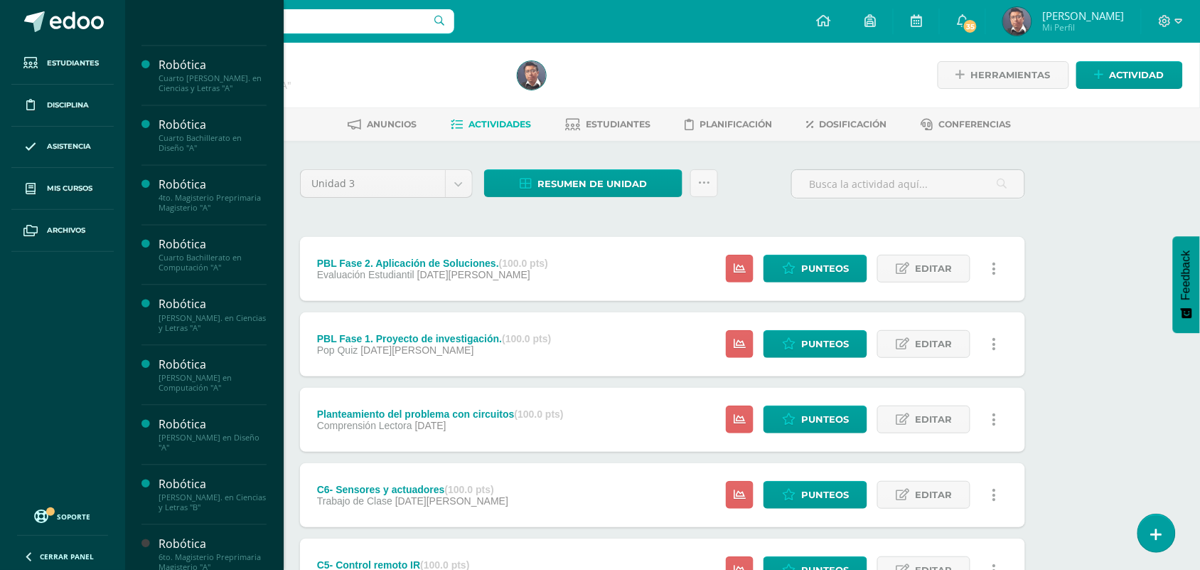
scroll to position [212, 0]
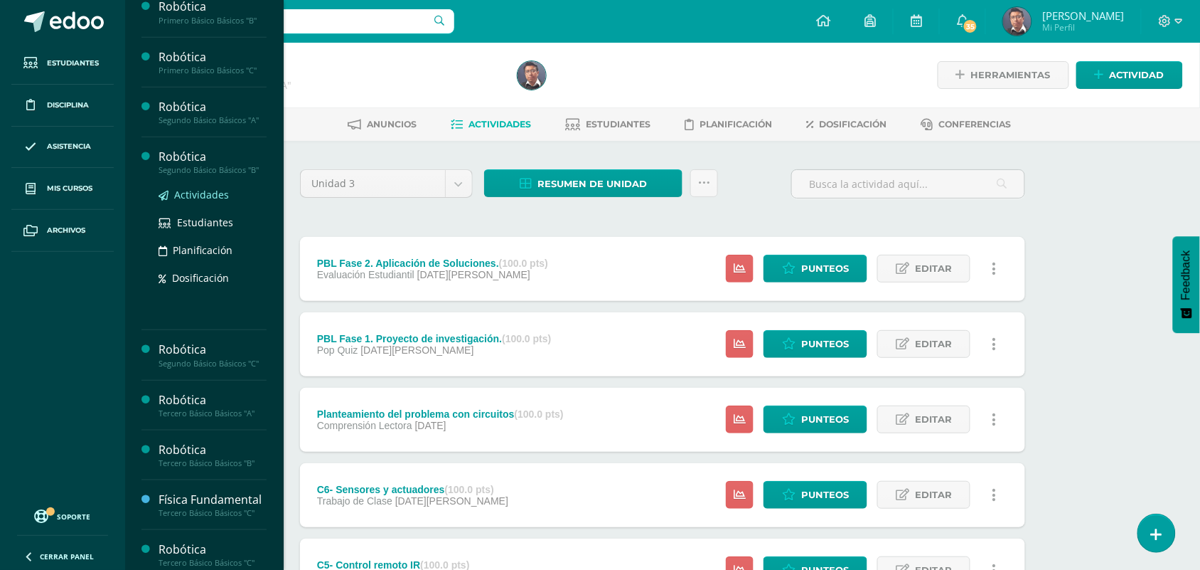
click at [220, 193] on span "Actividades" at bounding box center [201, 195] width 55 height 14
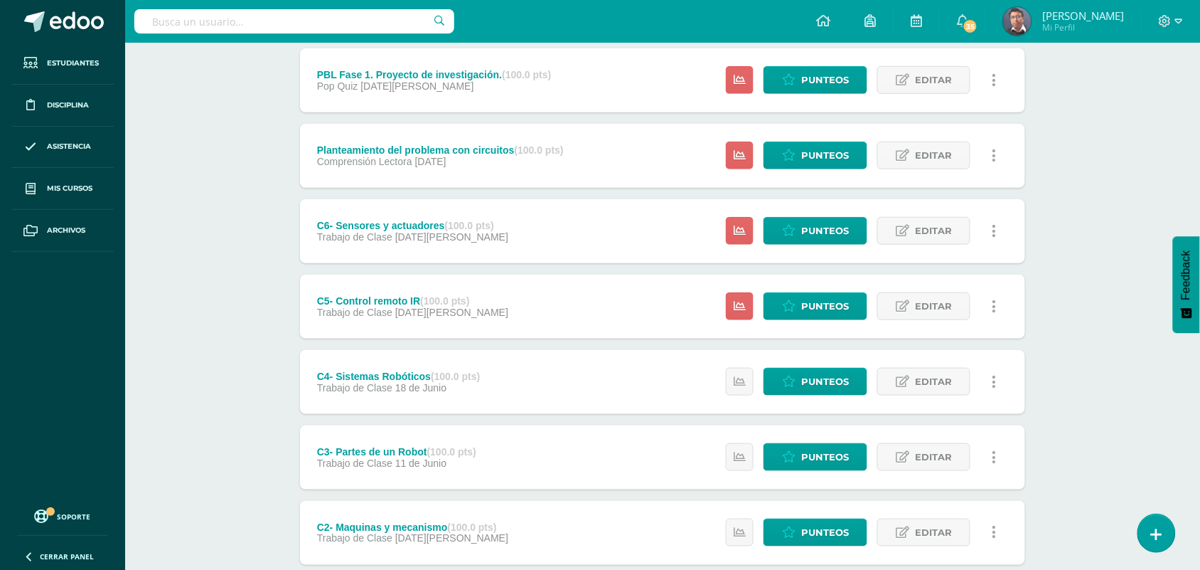
scroll to position [250, 0]
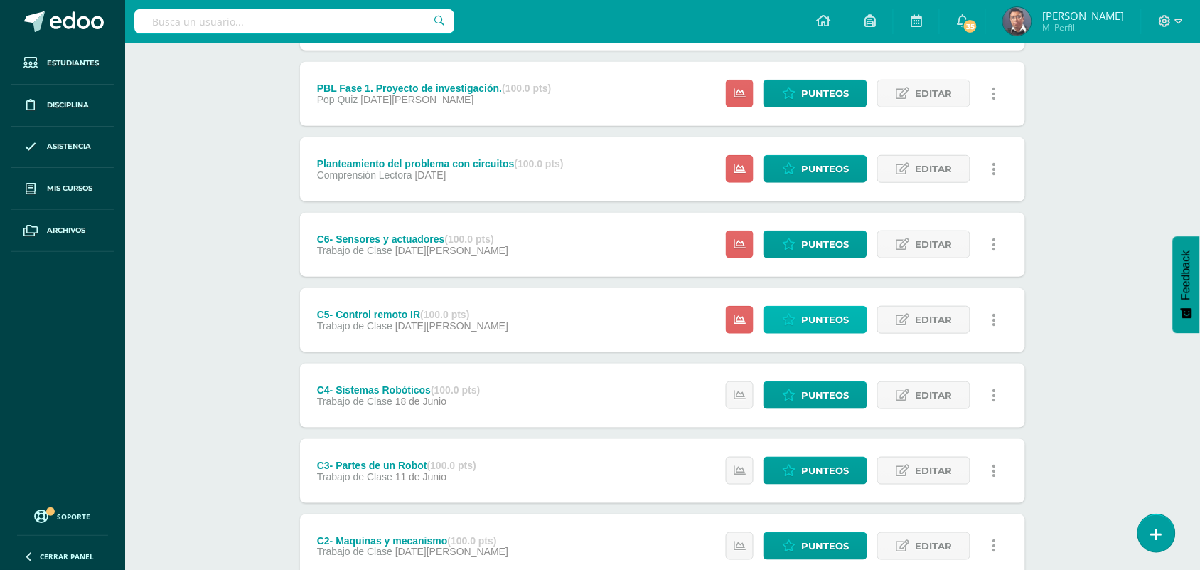
click at [822, 310] on span "Punteos" at bounding box center [825, 319] width 48 height 26
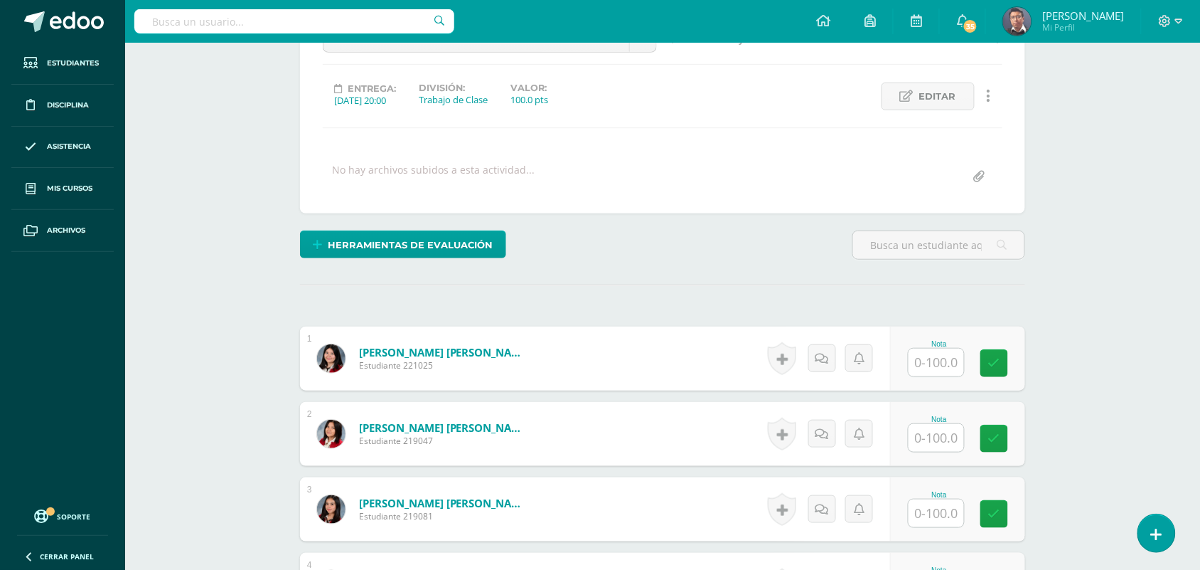
scroll to position [180, 0]
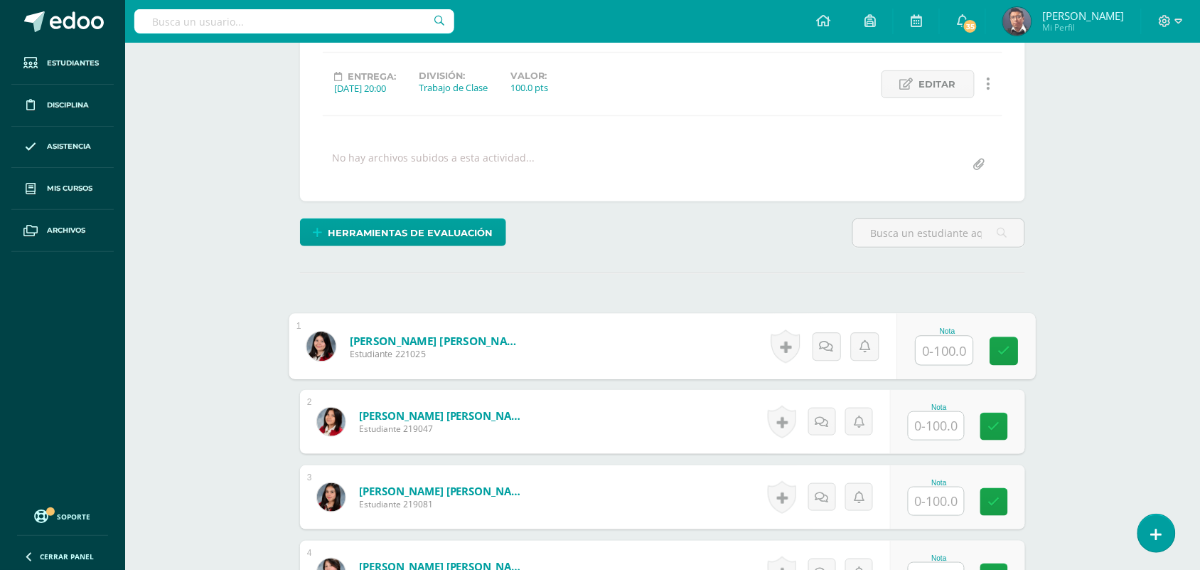
click at [921, 351] on input "text" at bounding box center [944, 350] width 57 height 28
click at [921, 351] on input "100" at bounding box center [944, 350] width 57 height 28
type input "100"
click at [946, 434] on input "text" at bounding box center [936, 426] width 55 height 28
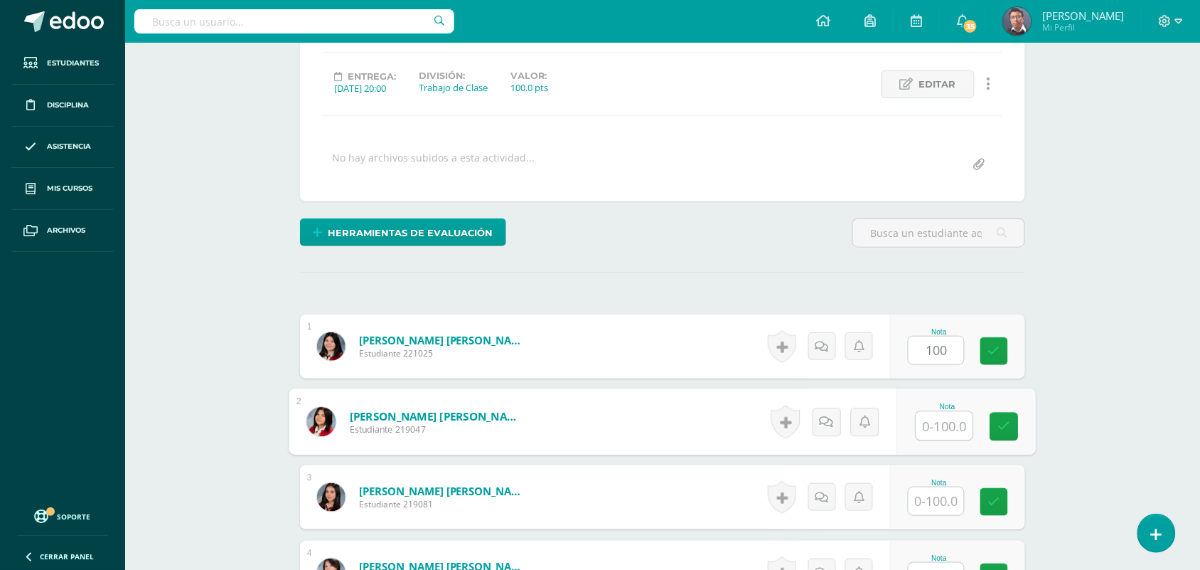
paste input "100"
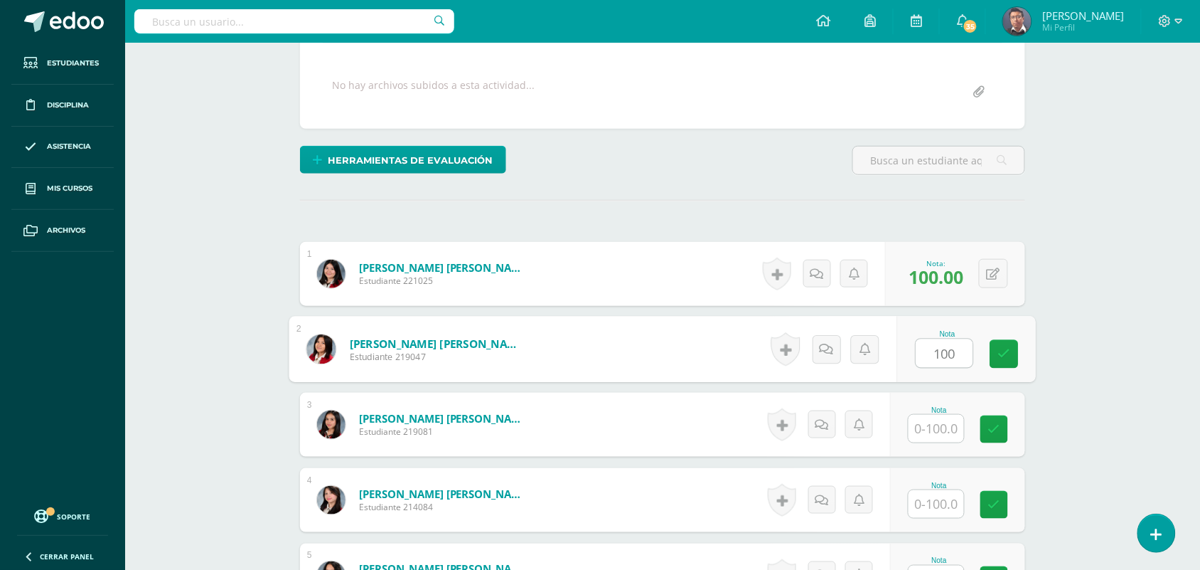
scroll to position [358, 0]
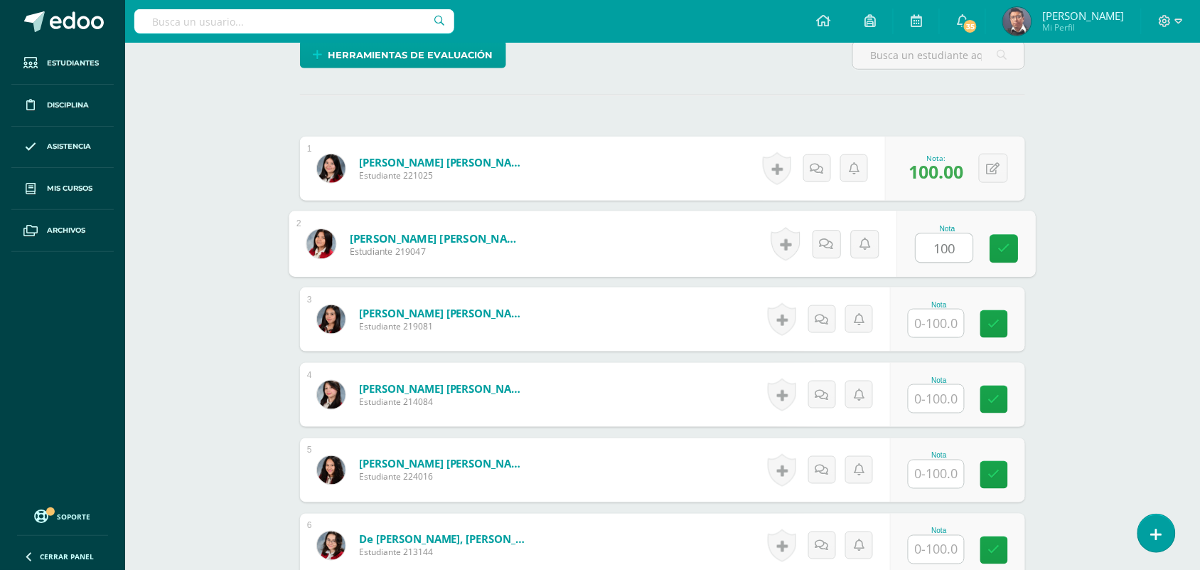
type input "100"
click at [942, 311] on input "text" at bounding box center [936, 323] width 55 height 28
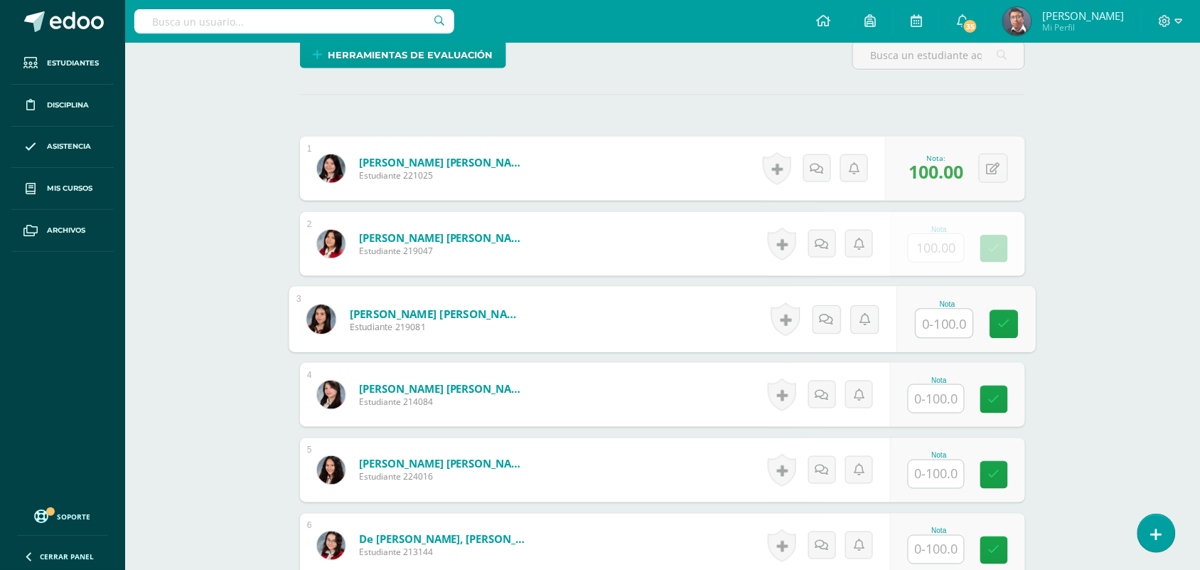
paste input "100"
type input "100"
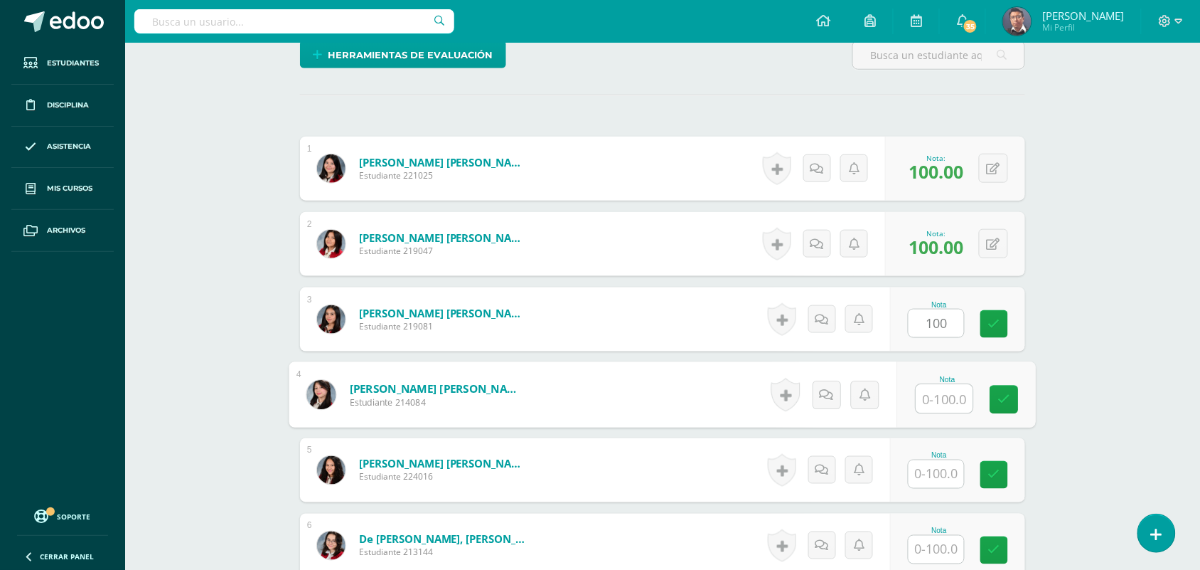
click at [939, 399] on input "text" at bounding box center [944, 399] width 57 height 28
paste input "100"
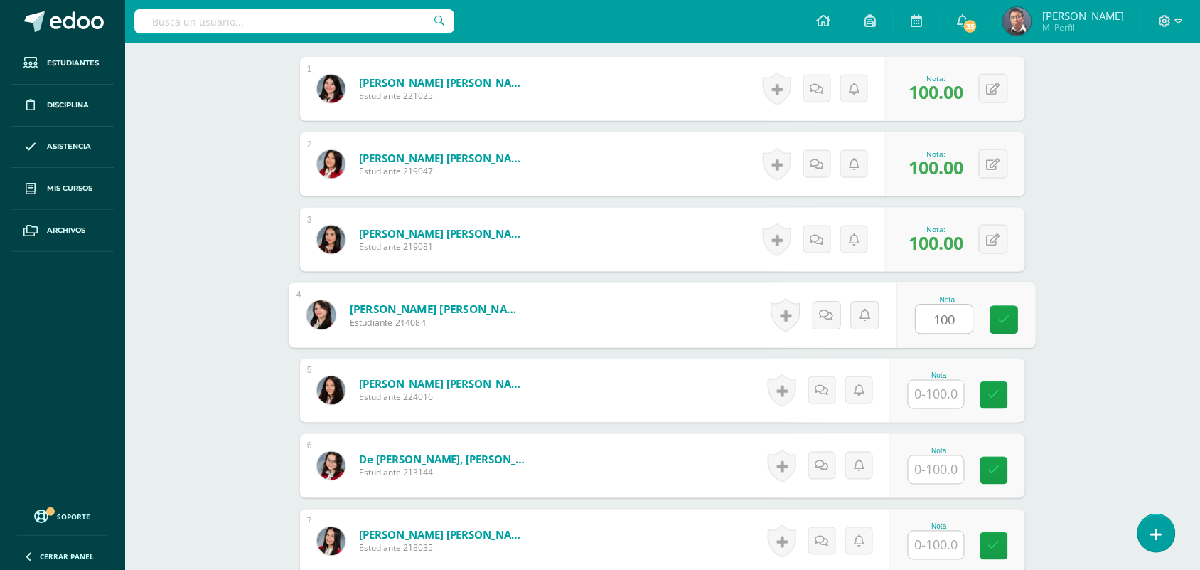
scroll to position [535, 0]
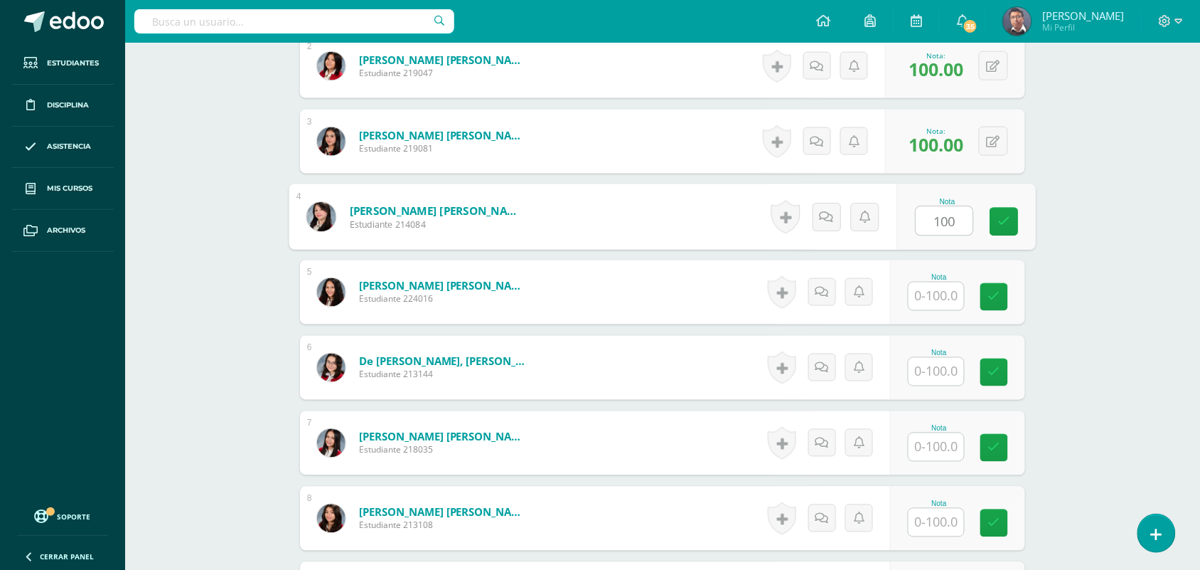
type input "100"
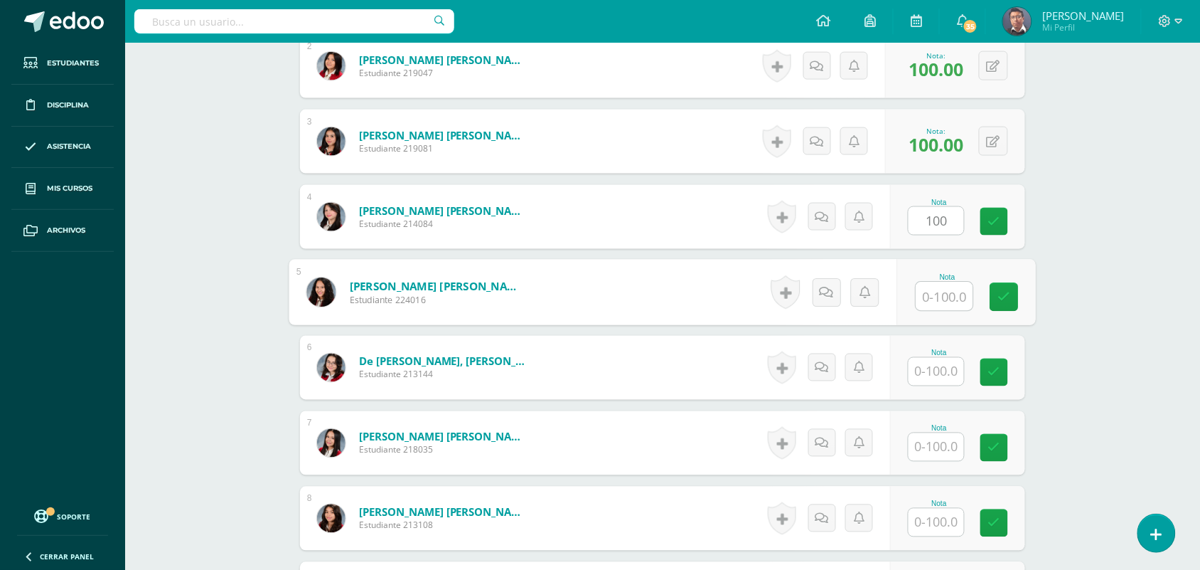
click at [928, 297] on input "text" at bounding box center [944, 296] width 57 height 28
paste input "100"
type input "100"
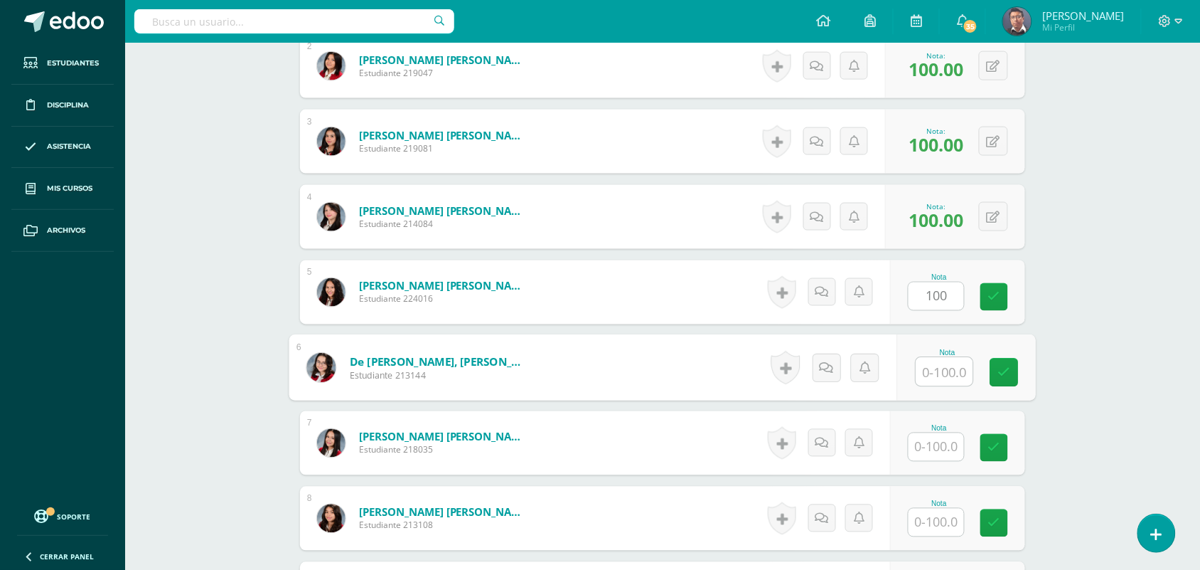
click at [933, 368] on input "text" at bounding box center [944, 372] width 57 height 28
paste input "100"
type input "100"
click at [925, 434] on input "text" at bounding box center [936, 447] width 55 height 28
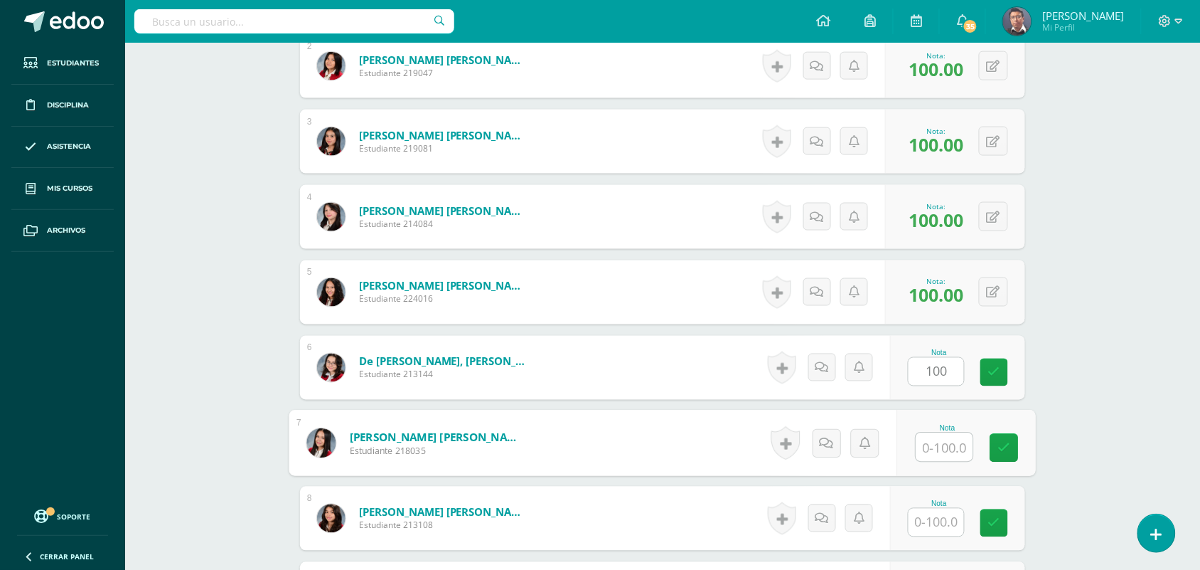
paste input "100"
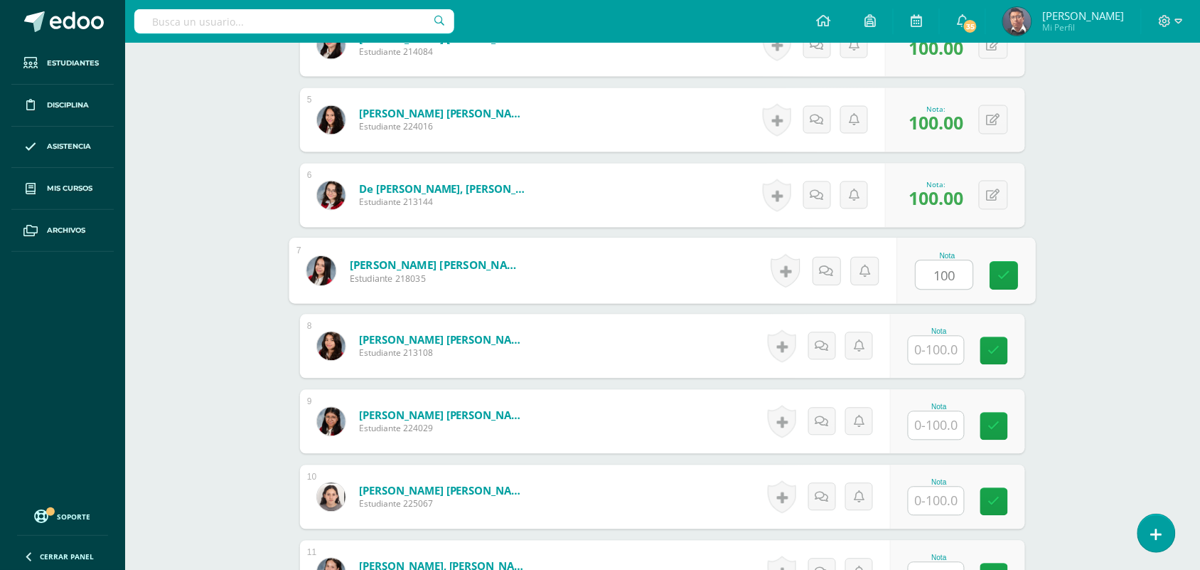
scroll to position [713, 0]
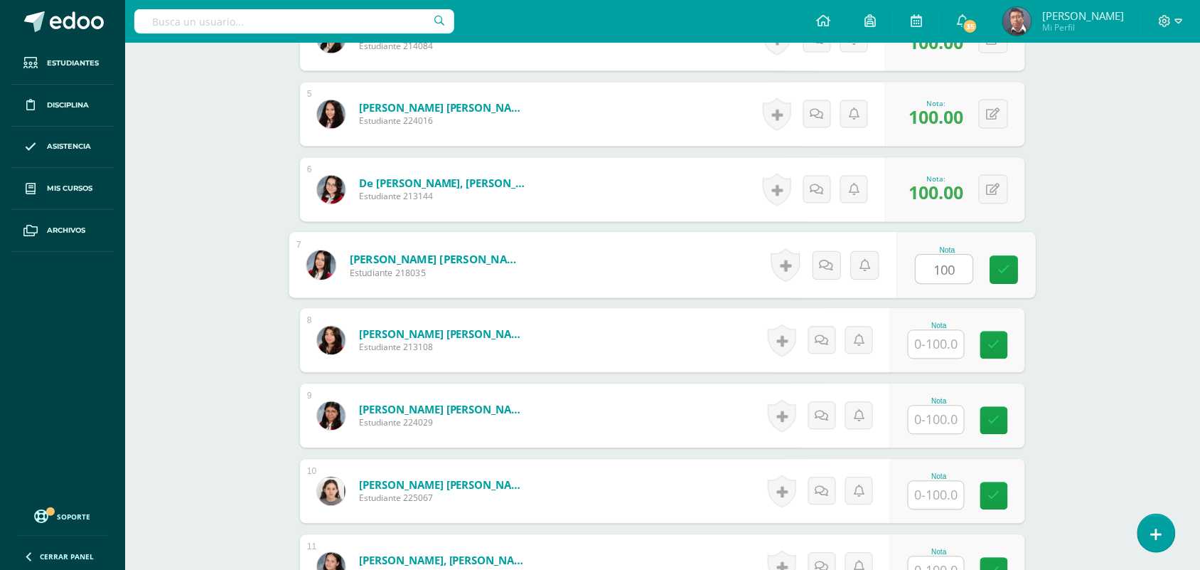
type input "100"
click at [926, 343] on input "text" at bounding box center [936, 345] width 55 height 28
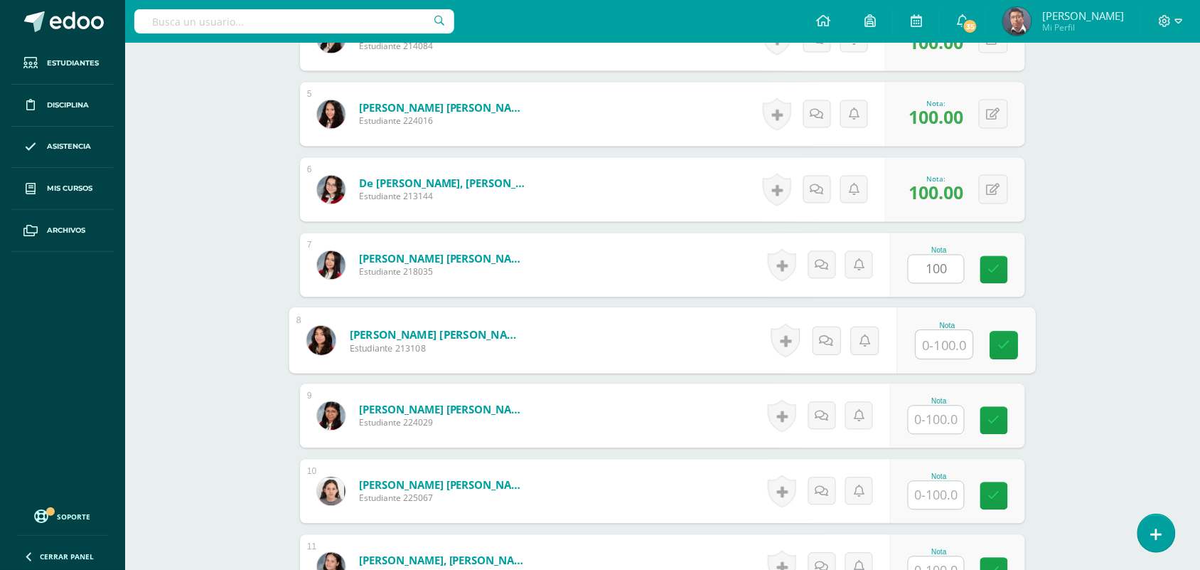
paste input "100"
type input "100"
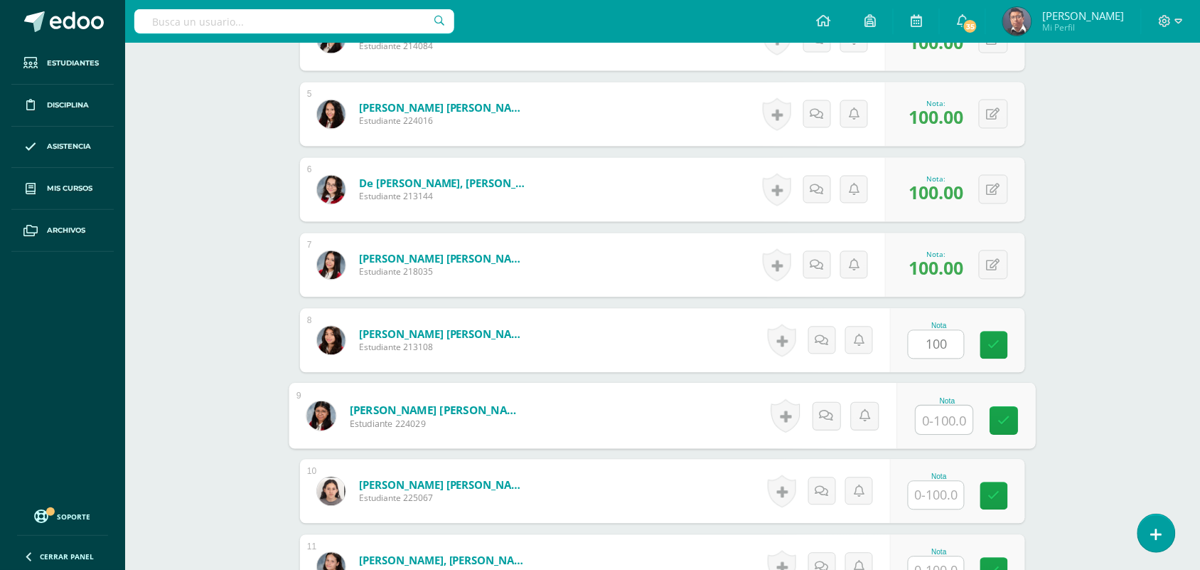
click at [932, 411] on input "text" at bounding box center [944, 420] width 57 height 28
paste input "100"
type input "100"
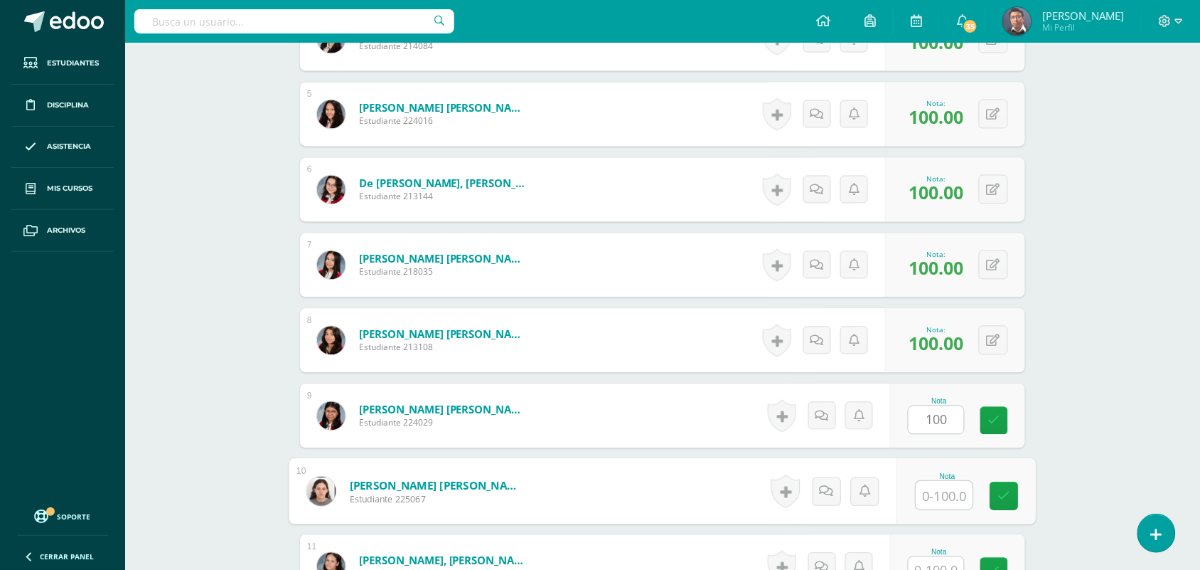
click at [931, 488] on input "text" at bounding box center [944, 495] width 57 height 28
paste input "100"
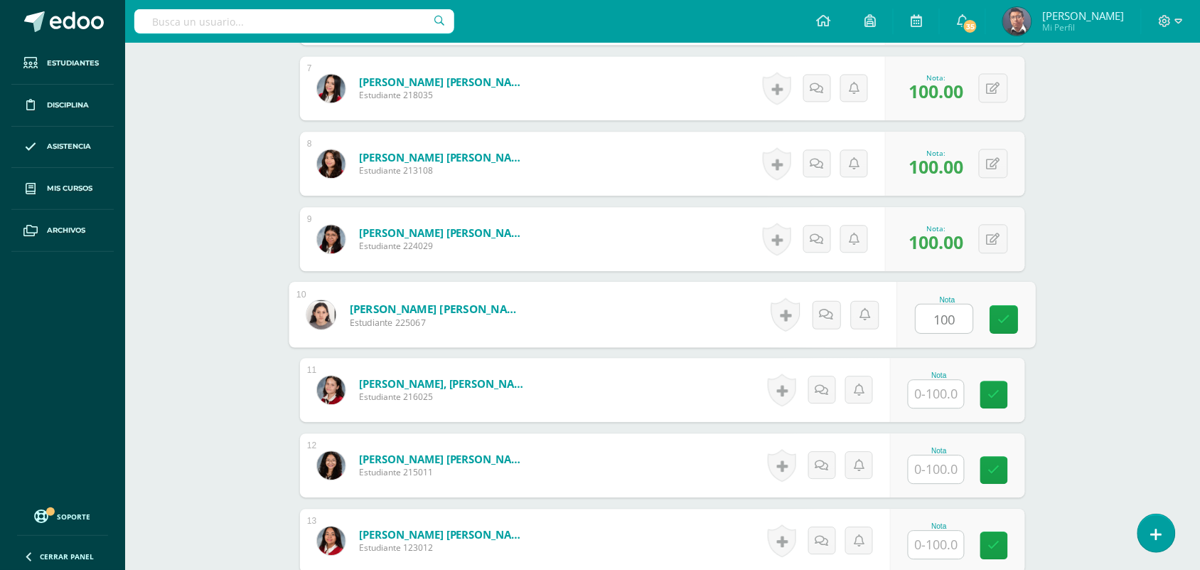
scroll to position [891, 0]
type input "100"
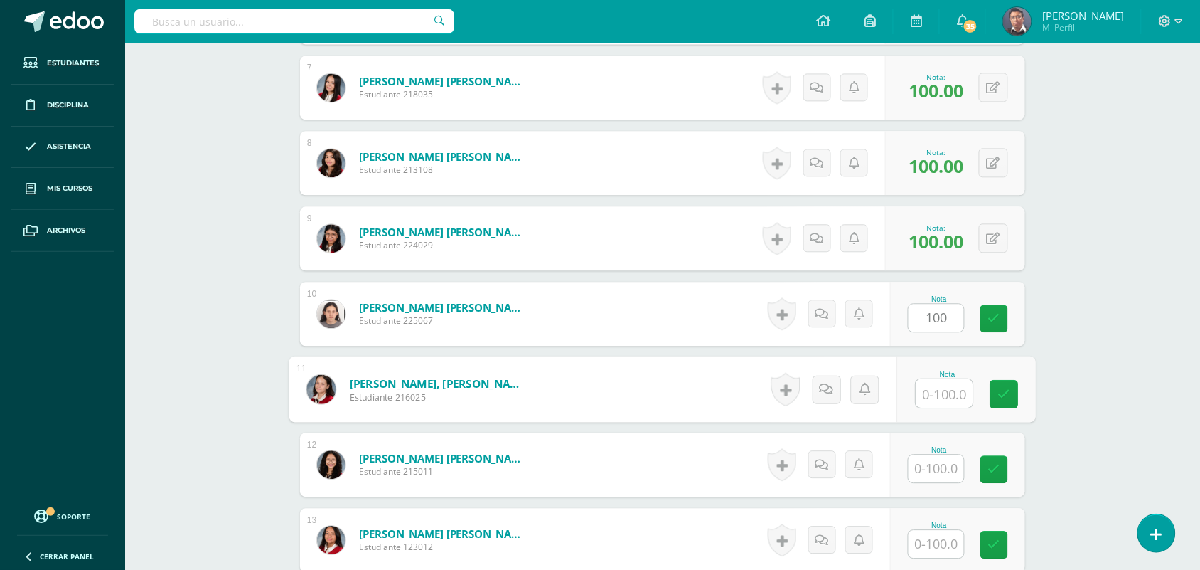
click at [946, 404] on input "text" at bounding box center [944, 393] width 57 height 28
paste input "100"
type input "100"
click at [944, 449] on div "Nota" at bounding box center [939, 450] width 63 height 8
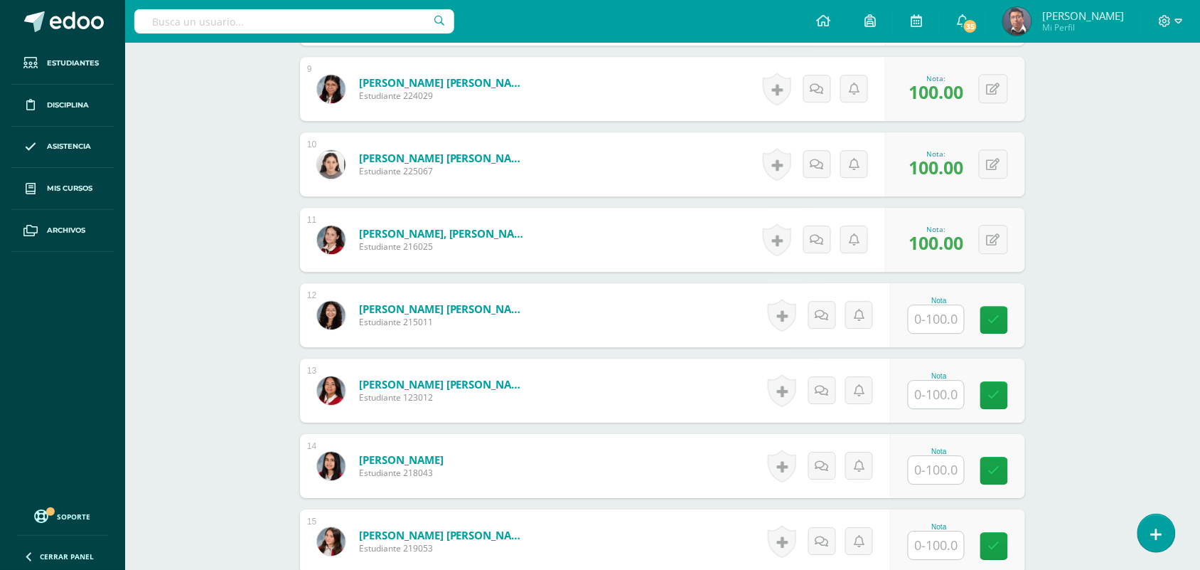
scroll to position [1069, 0]
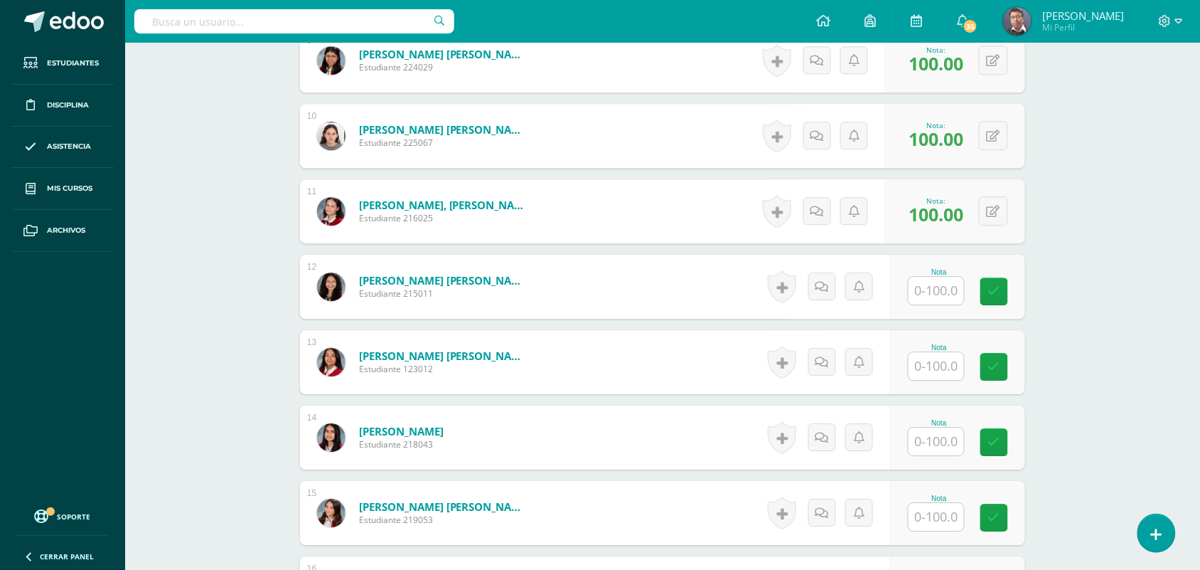
click at [947, 311] on div "Nota" at bounding box center [957, 287] width 135 height 64
click at [947, 278] on input "text" at bounding box center [936, 291] width 55 height 28
paste input "100"
type input "100"
click at [942, 364] on input "text" at bounding box center [944, 366] width 57 height 28
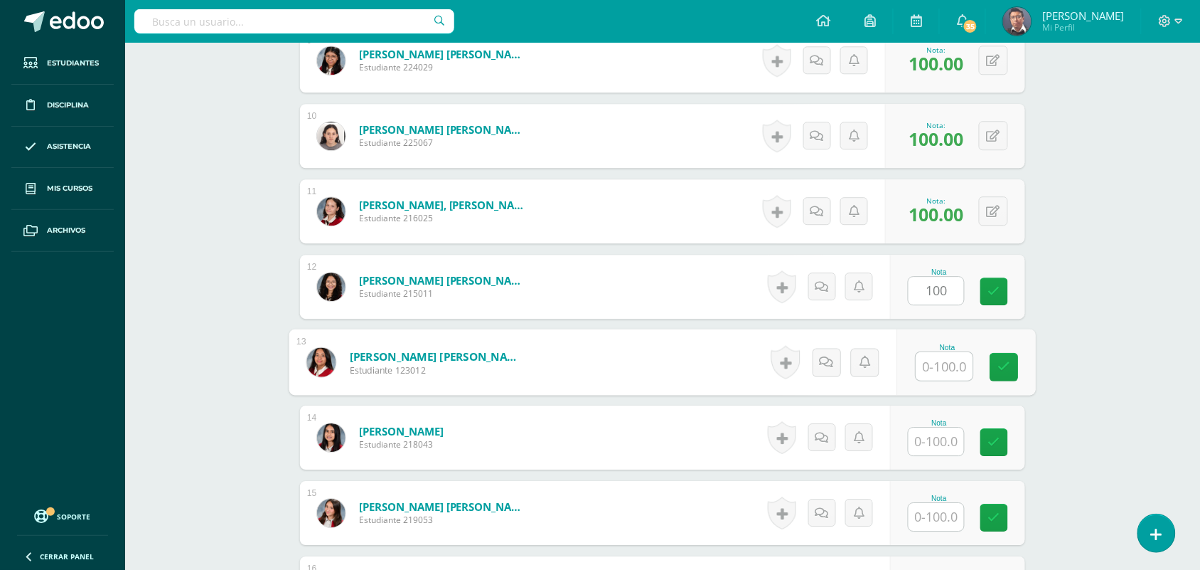
paste input "100"
type input "100"
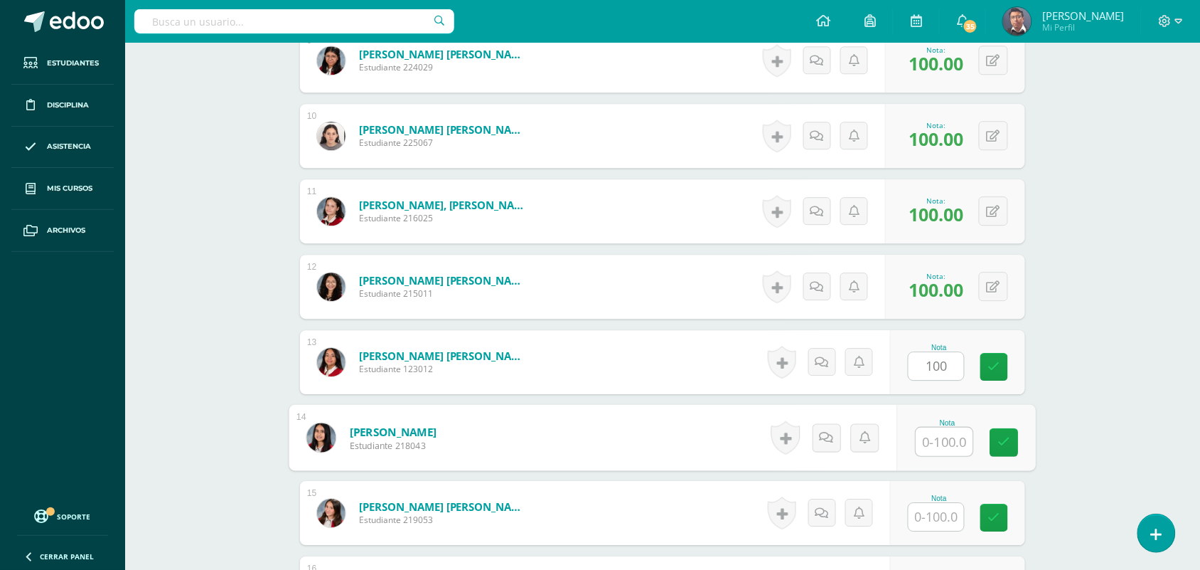
click at [946, 435] on input "text" at bounding box center [944, 441] width 57 height 28
paste input "100"
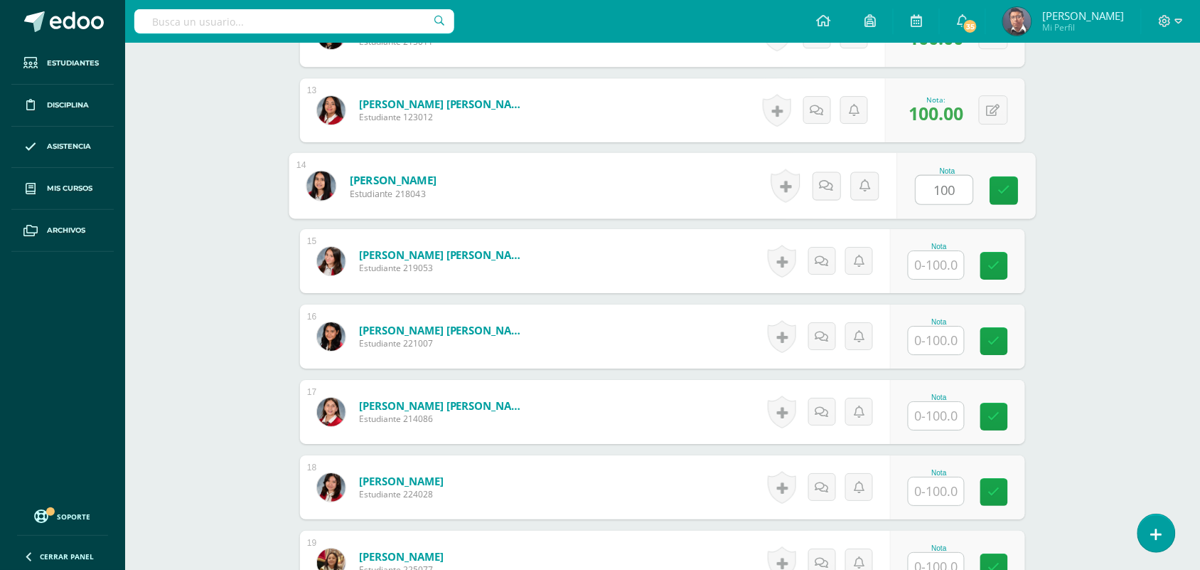
scroll to position [1335, 0]
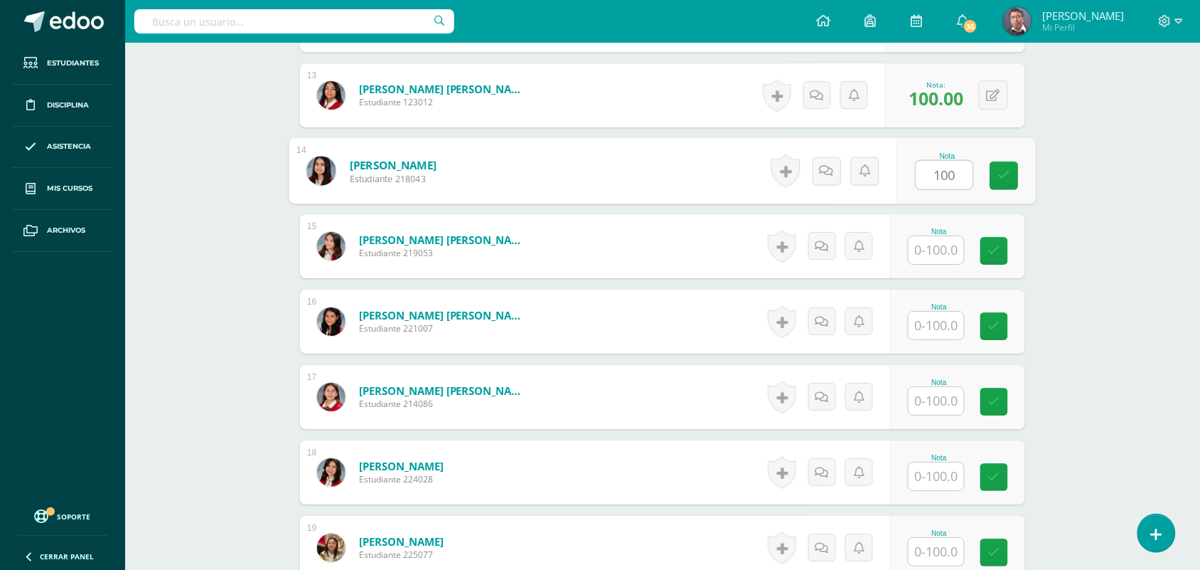
type input "100"
click at [943, 256] on input "text" at bounding box center [936, 250] width 55 height 28
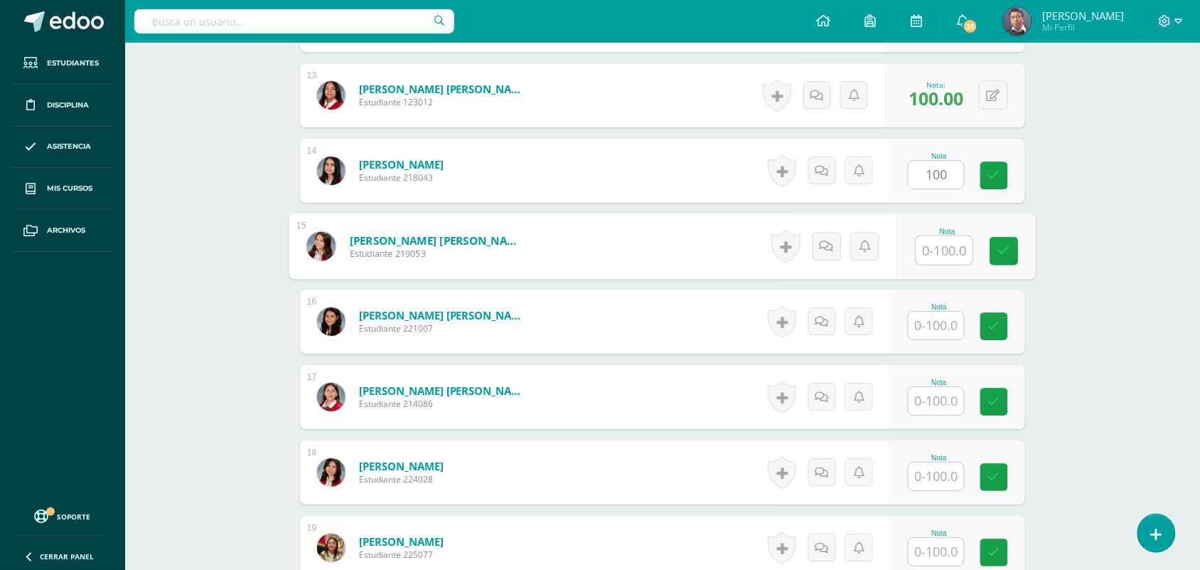
paste input "100"
type input "100"
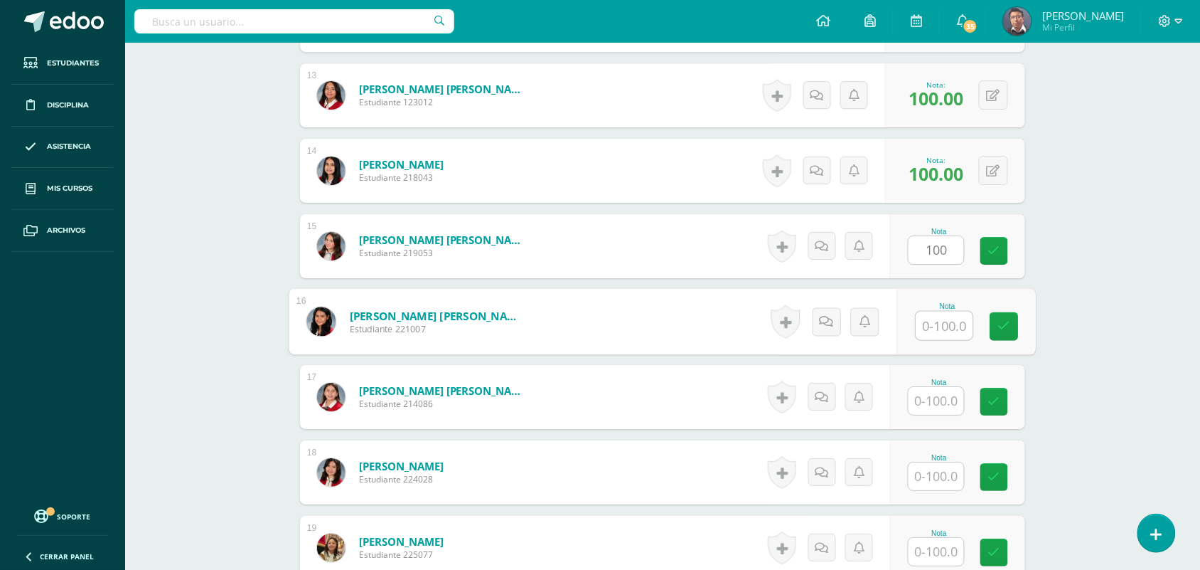
click at [943, 331] on input "text" at bounding box center [944, 325] width 57 height 28
paste input "100"
type input "100"
click at [943, 400] on input "text" at bounding box center [936, 401] width 55 height 28
paste input "100"
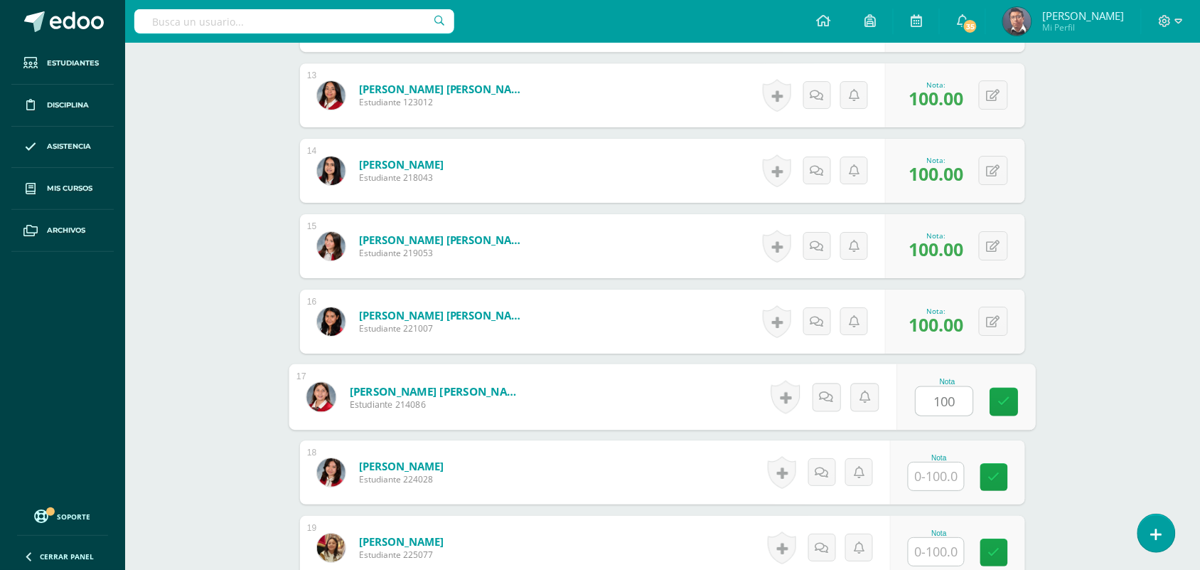
type input "100"
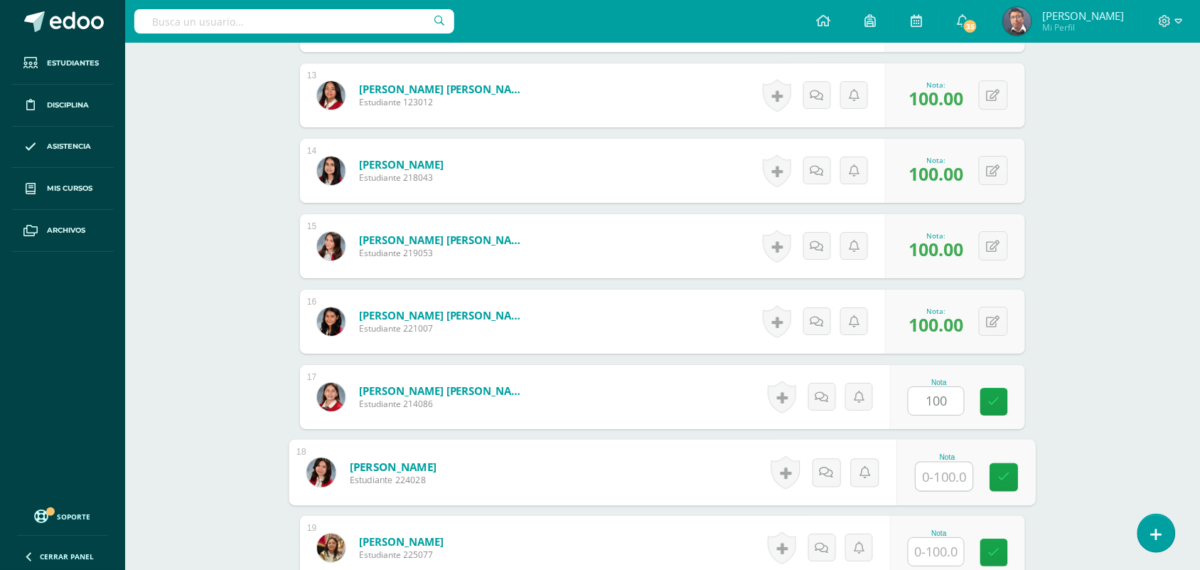
click at [939, 481] on input "text" at bounding box center [944, 476] width 57 height 28
paste input "100"
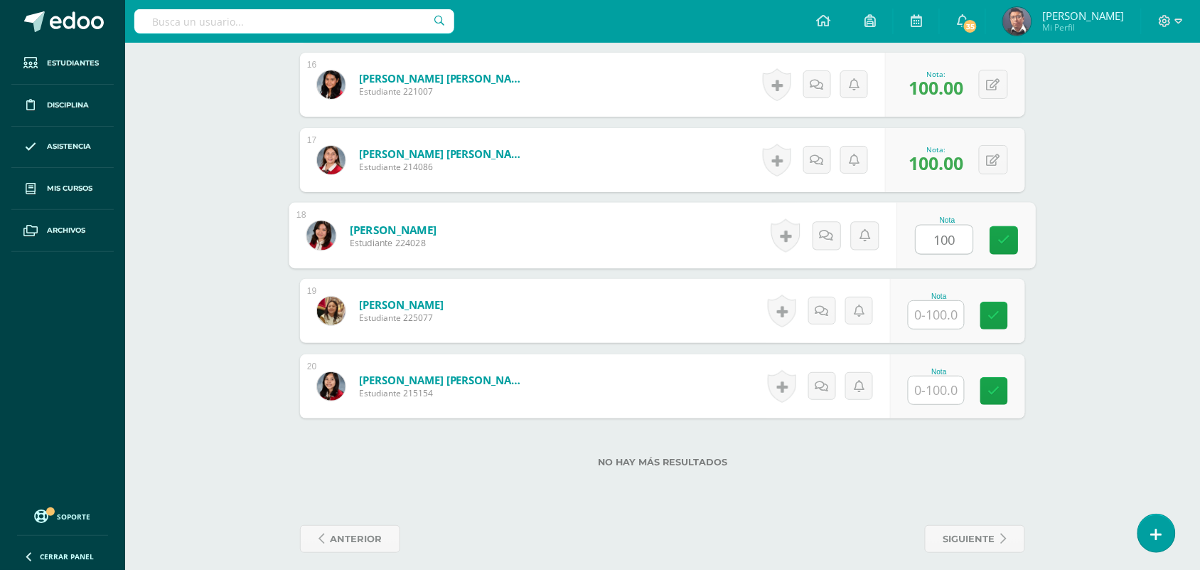
scroll to position [1583, 0]
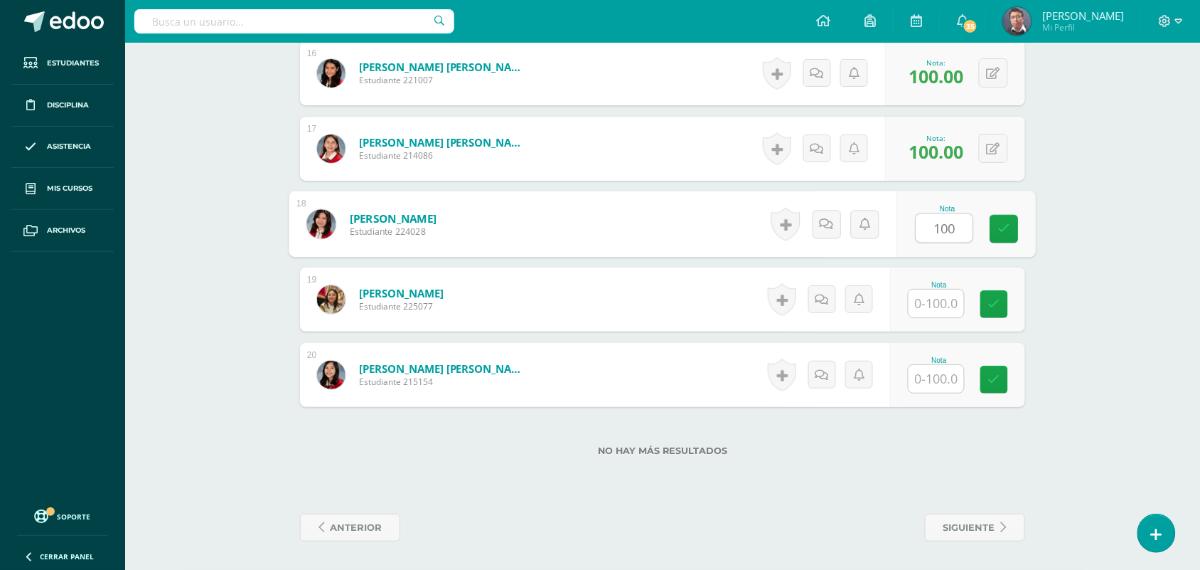
type input "100"
drag, startPoint x: 932, startPoint y: 299, endPoint x: 937, endPoint y: 319, distance: 20.5
click at [936, 313] on input "text" at bounding box center [936, 303] width 55 height 28
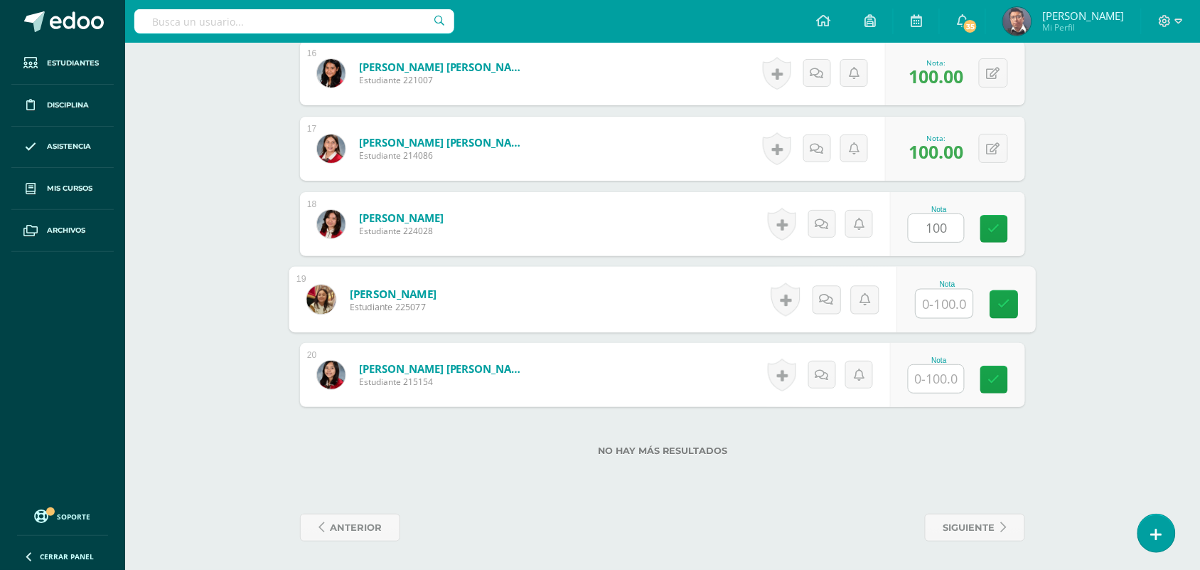
paste input "100"
type input "100"
click at [942, 380] on input "text" at bounding box center [936, 379] width 55 height 28
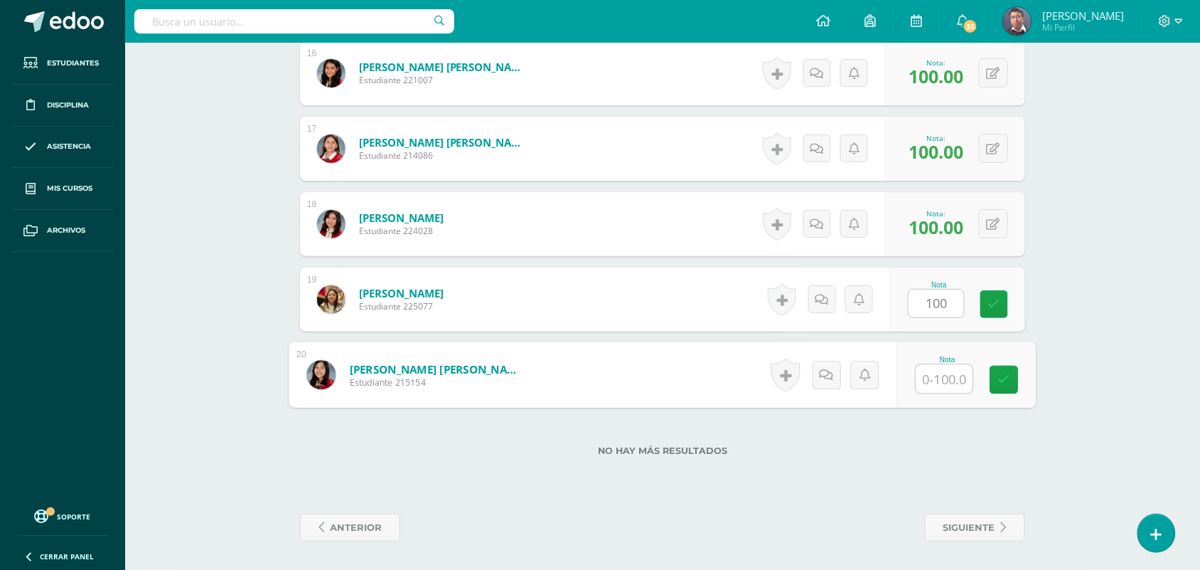
paste input "100"
type input "100"
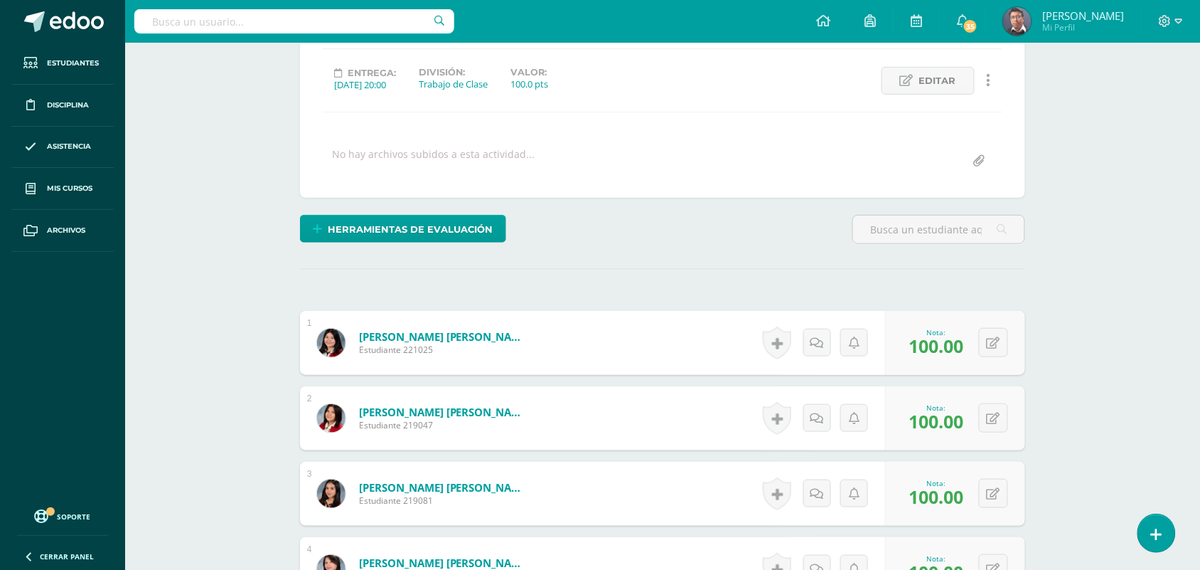
scroll to position [0, 0]
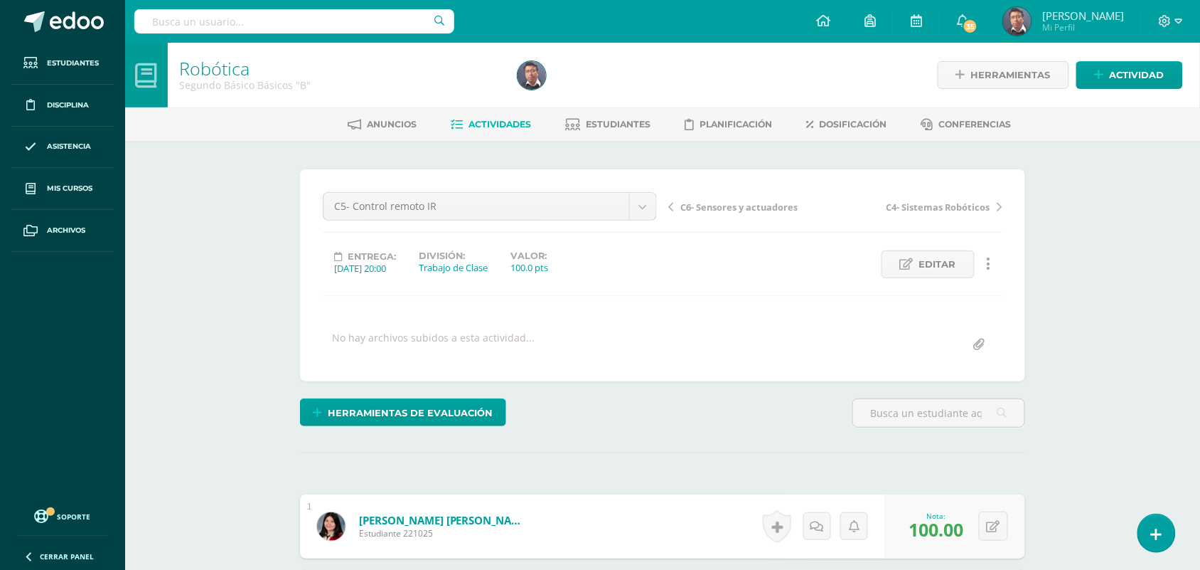
click at [770, 211] on span "C6- Sensores y actuadores" at bounding box center [738, 207] width 117 height 13
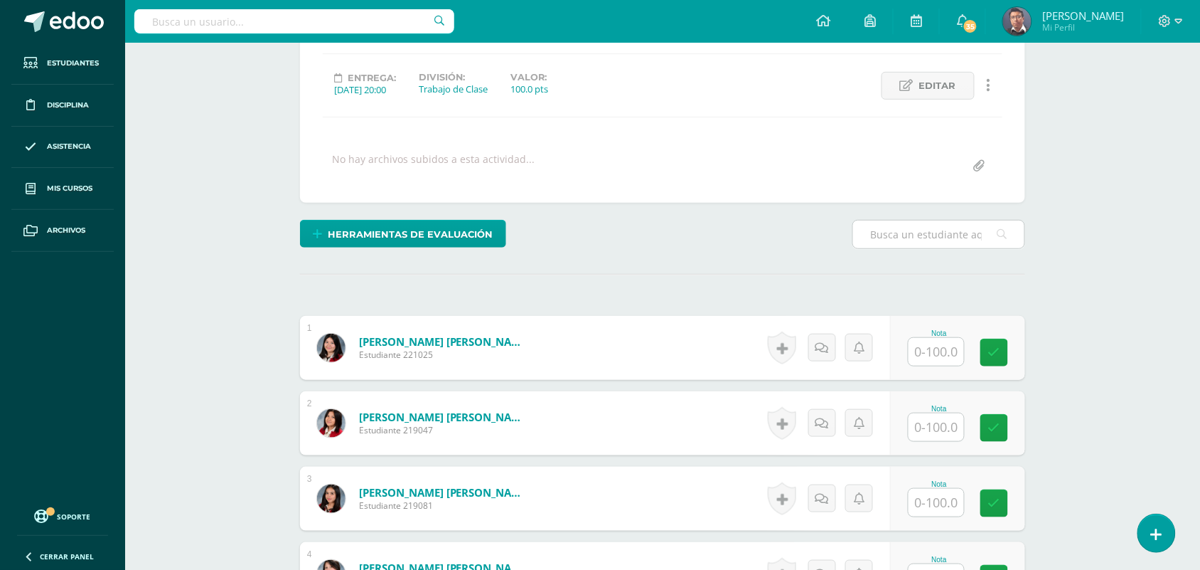
scroll to position [180, 0]
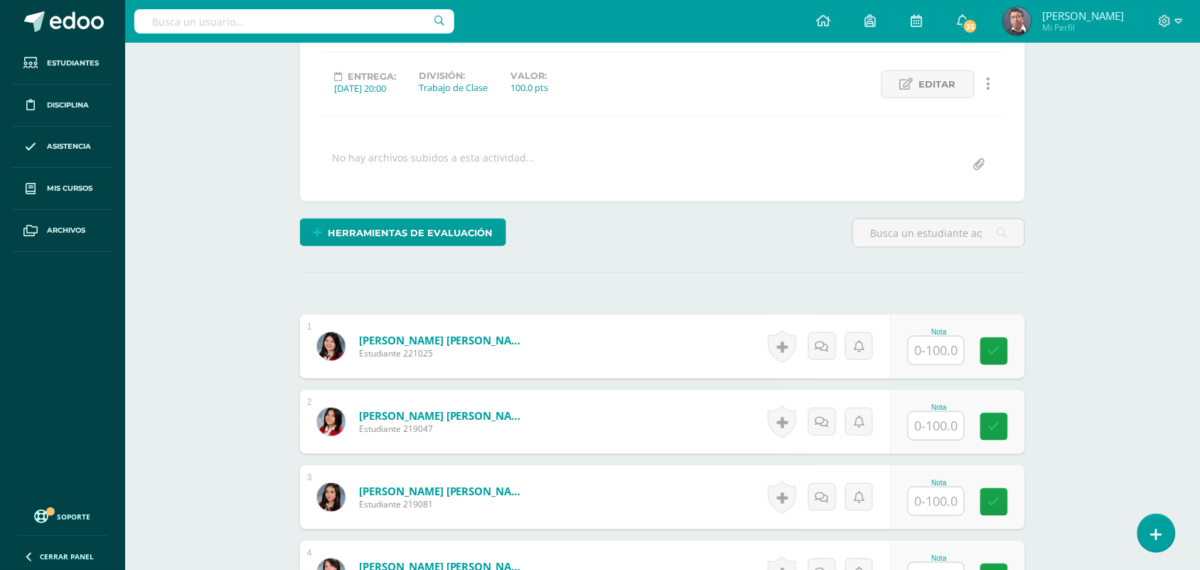
click at [949, 347] on input "text" at bounding box center [936, 350] width 55 height 28
paste input "100"
type input "100"
click at [946, 435] on input "text" at bounding box center [944, 426] width 57 height 28
paste input "100"
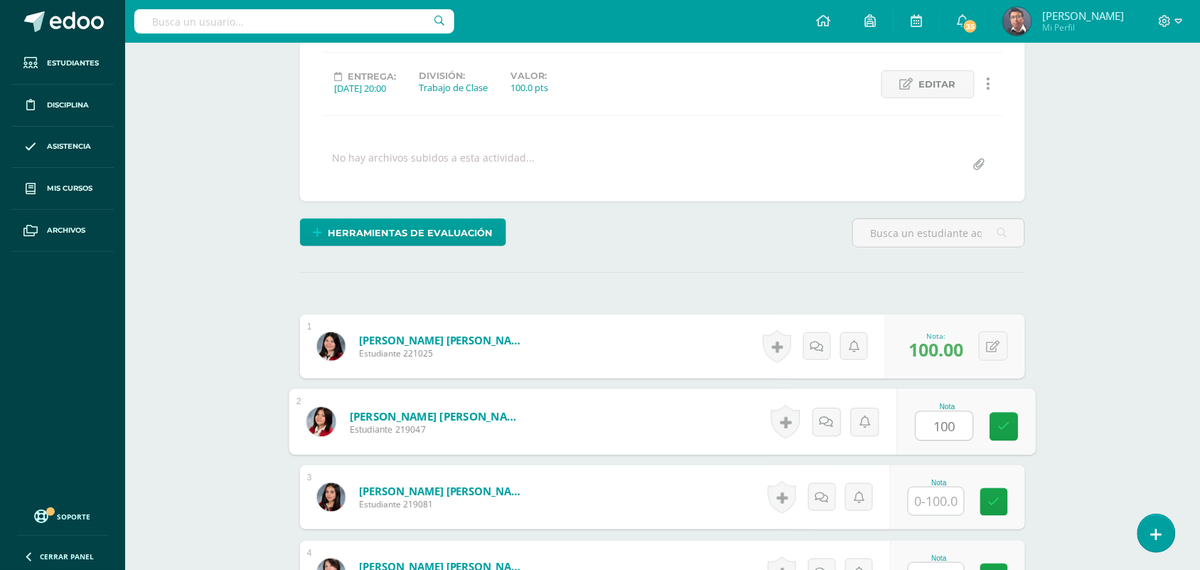
type input "100"
click at [954, 496] on input "text" at bounding box center [936, 501] width 55 height 28
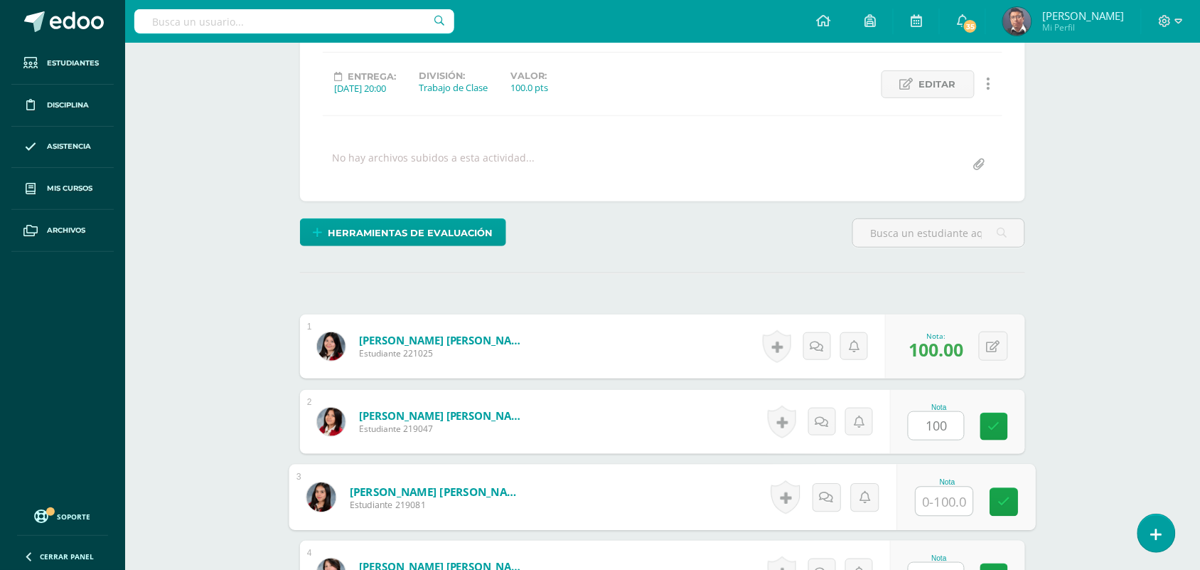
paste input "100"
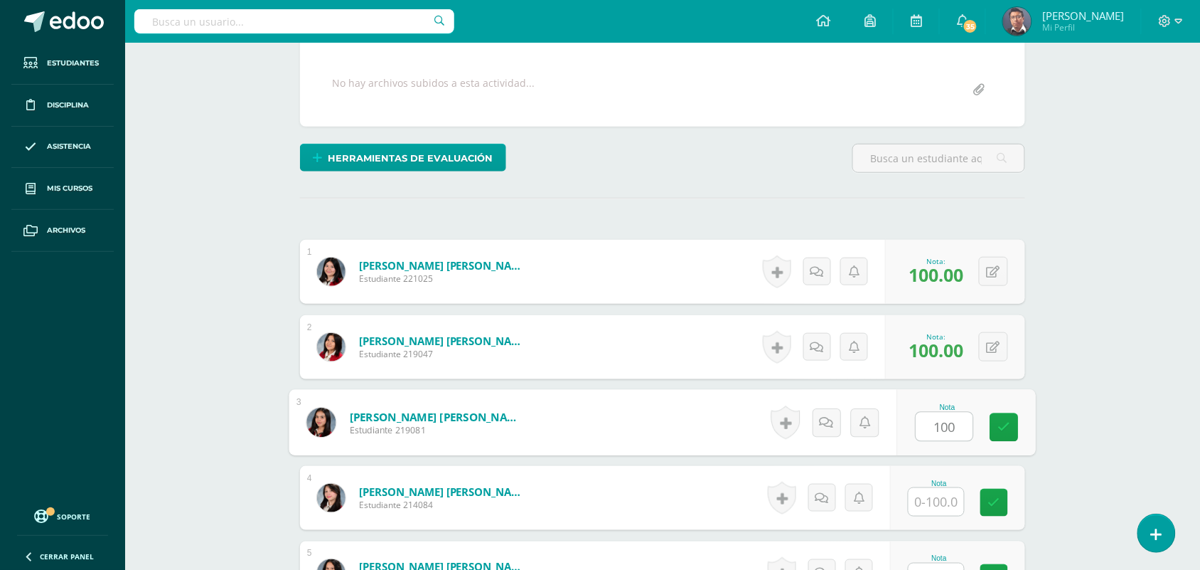
scroll to position [447, 0]
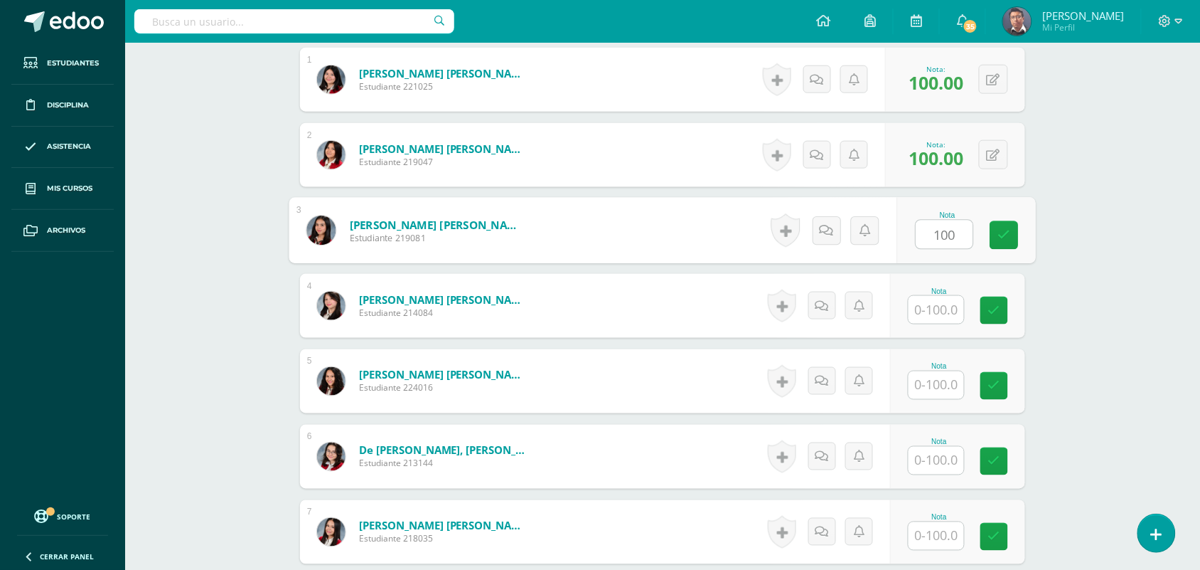
type input "100"
click at [953, 309] on input "text" at bounding box center [936, 310] width 55 height 28
paste input "100"
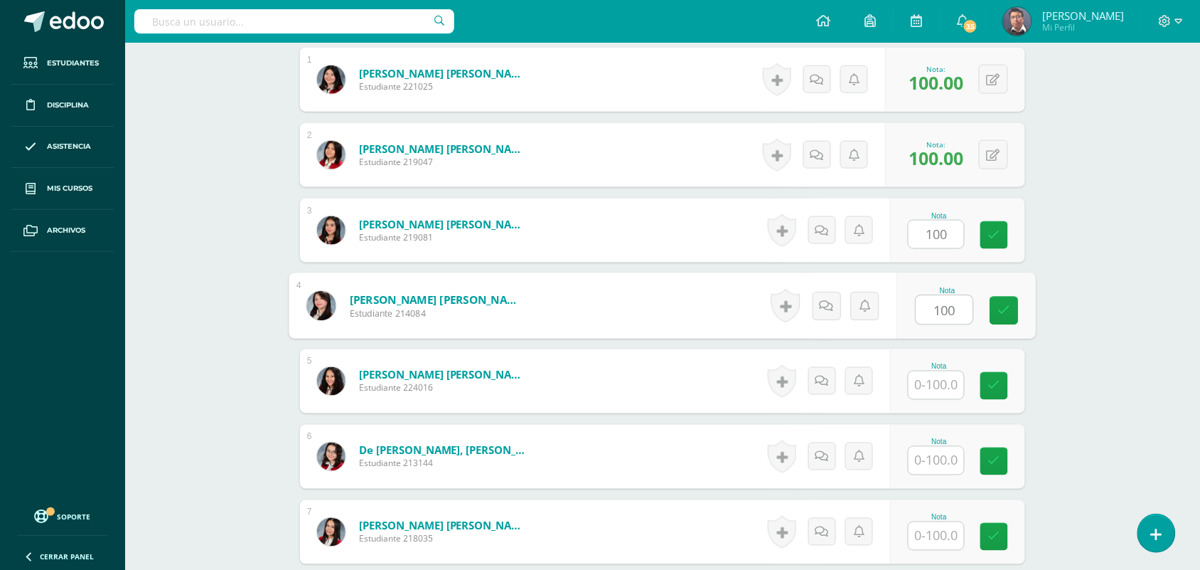
type input "100"
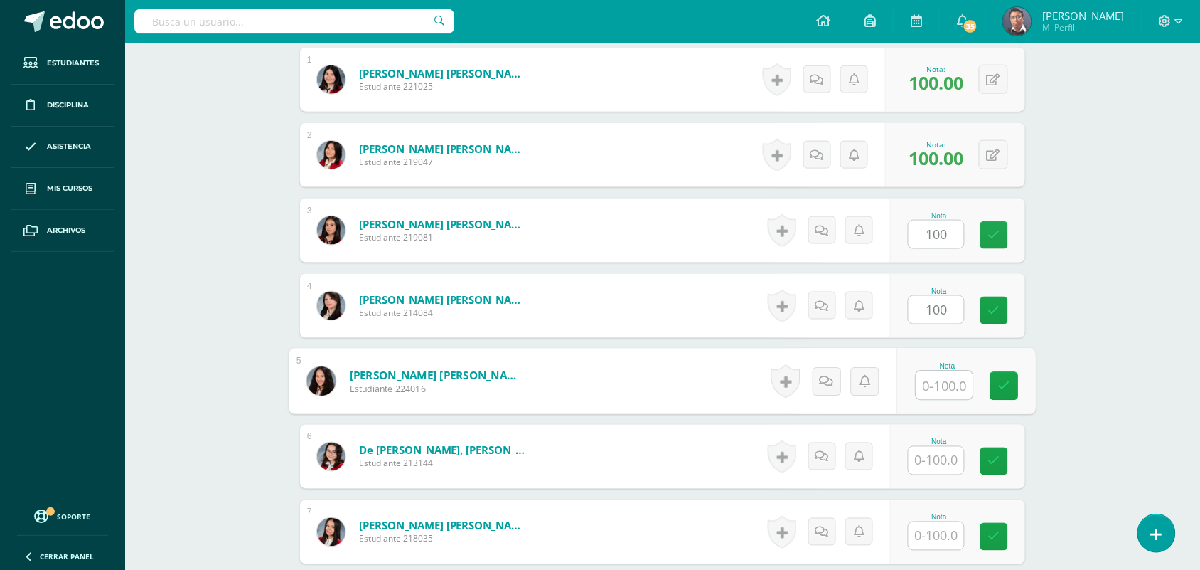
click at [953, 385] on input "text" at bounding box center [944, 385] width 57 height 28
paste input "100"
type input "100"
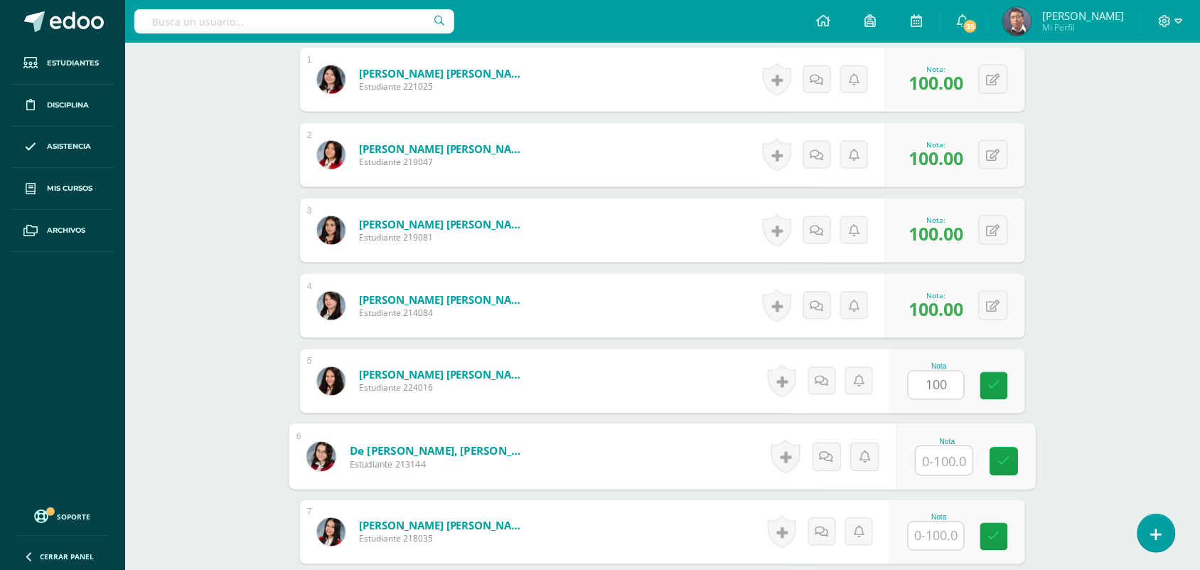
paste input "100"
click at [951, 452] on input "100" at bounding box center [944, 461] width 57 height 28
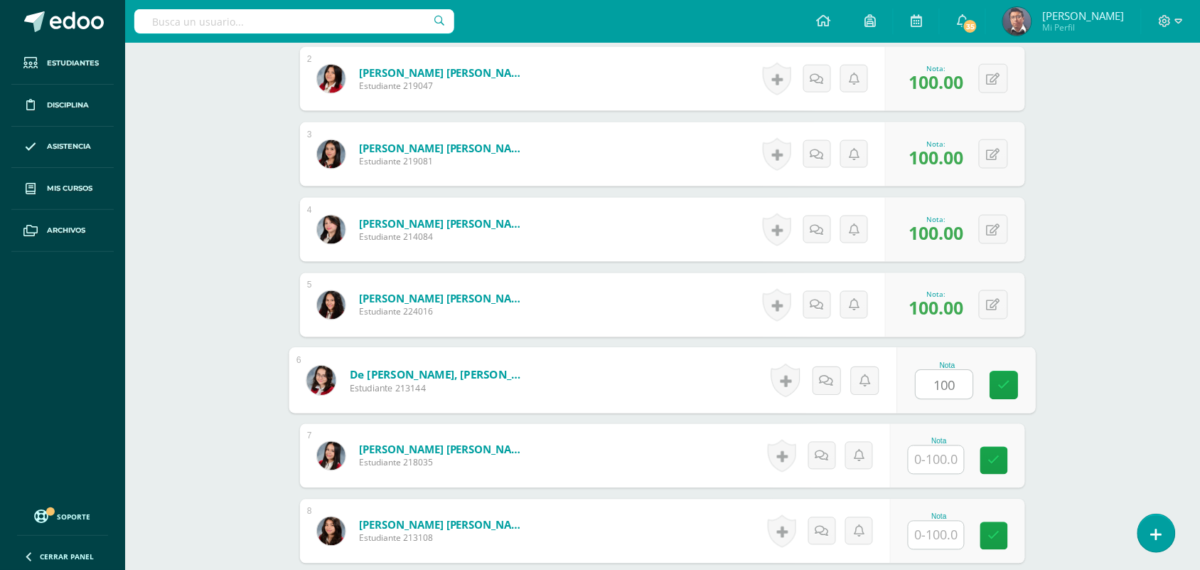
scroll to position [624, 0]
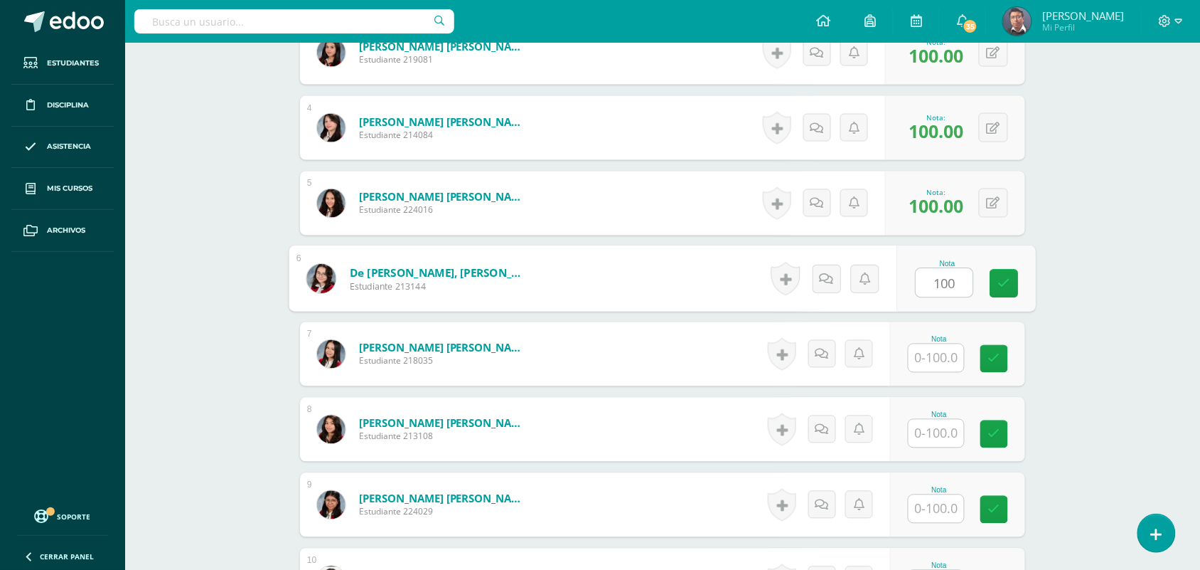
type input "100"
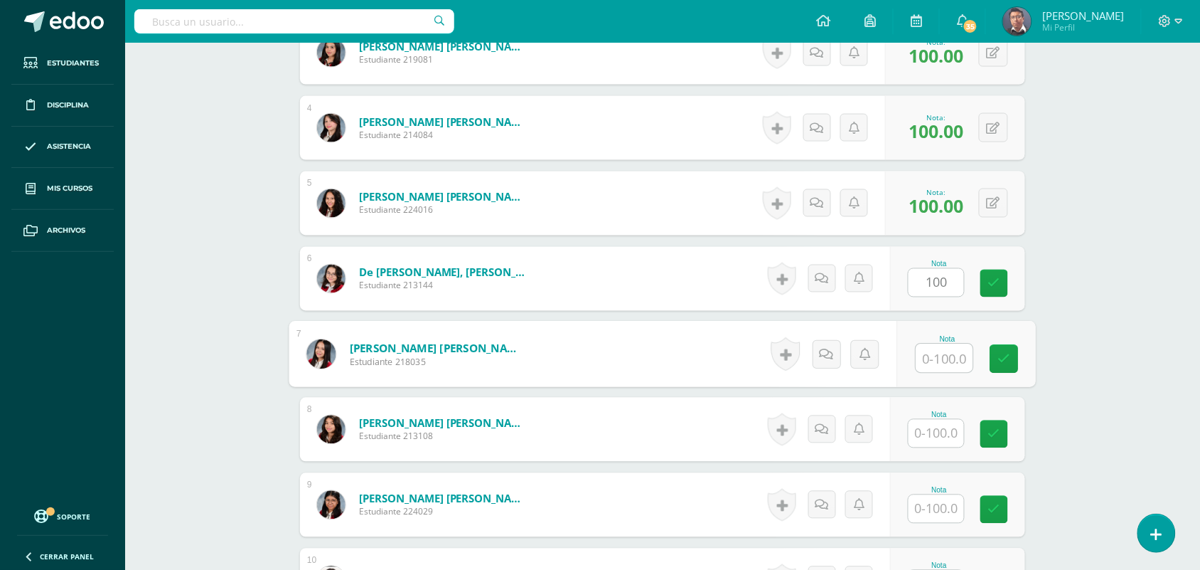
click at [951, 356] on input "text" at bounding box center [944, 358] width 57 height 28
paste input "100"
type input "100"
click at [951, 422] on input "text" at bounding box center [936, 433] width 55 height 28
paste input "100"
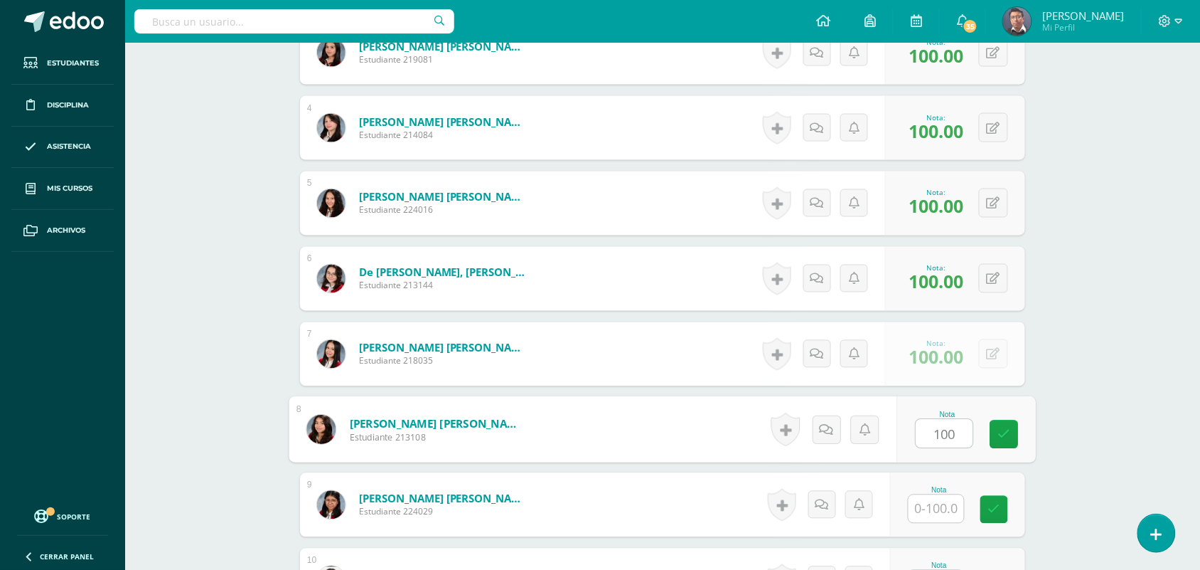
scroll to position [802, 0]
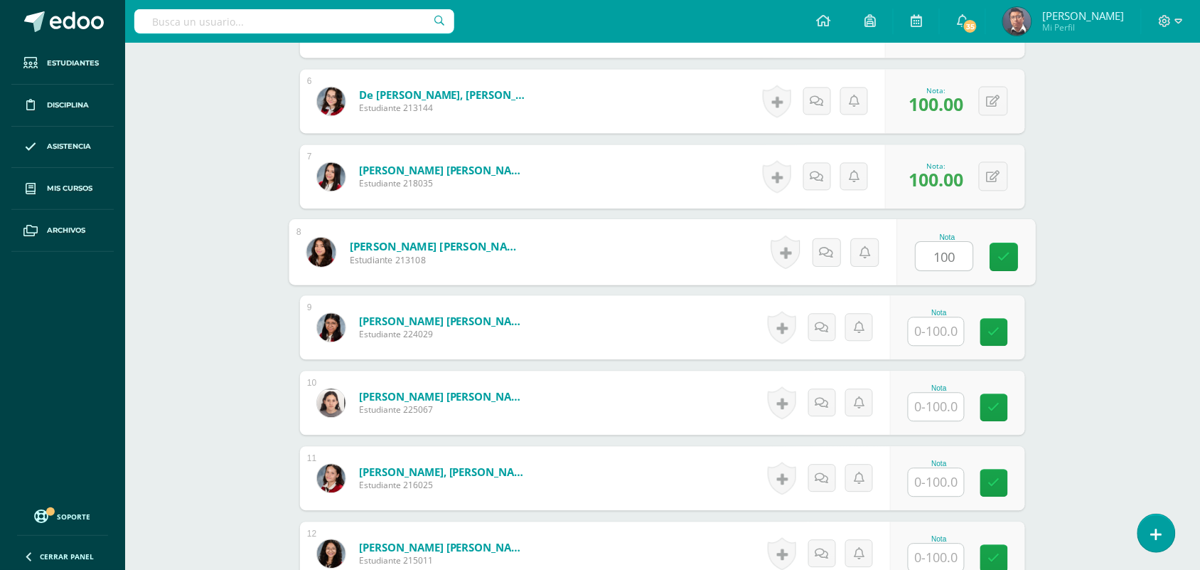
type input "100"
click at [951, 348] on div "Nota" at bounding box center [957, 327] width 135 height 64
click at [951, 342] on input "text" at bounding box center [936, 331] width 55 height 28
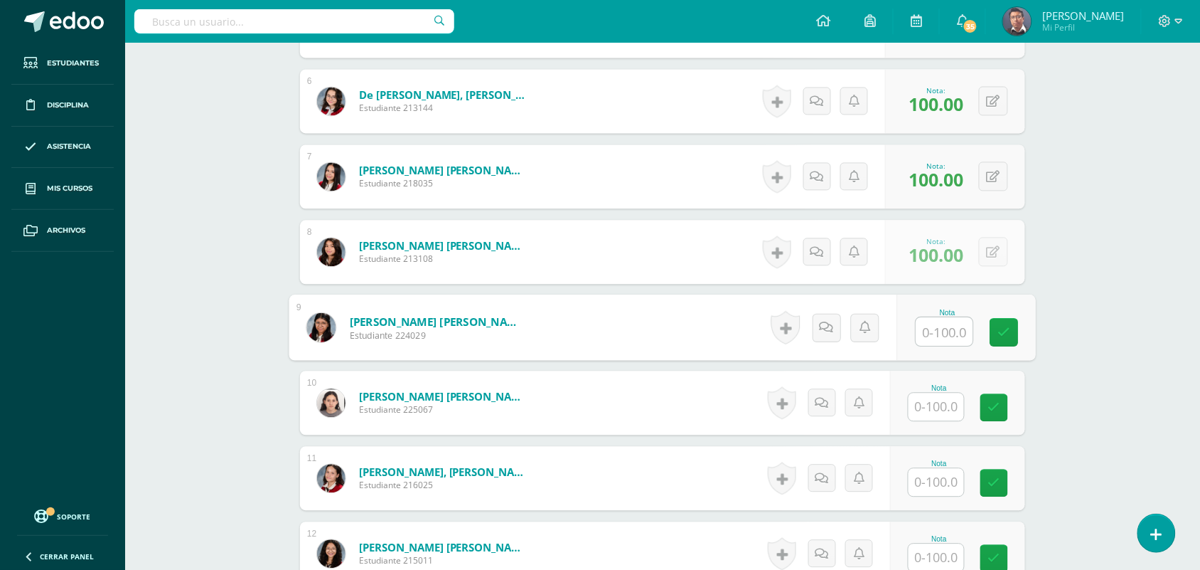
paste input "100"
type input "100"
click at [953, 400] on input "text" at bounding box center [936, 406] width 55 height 28
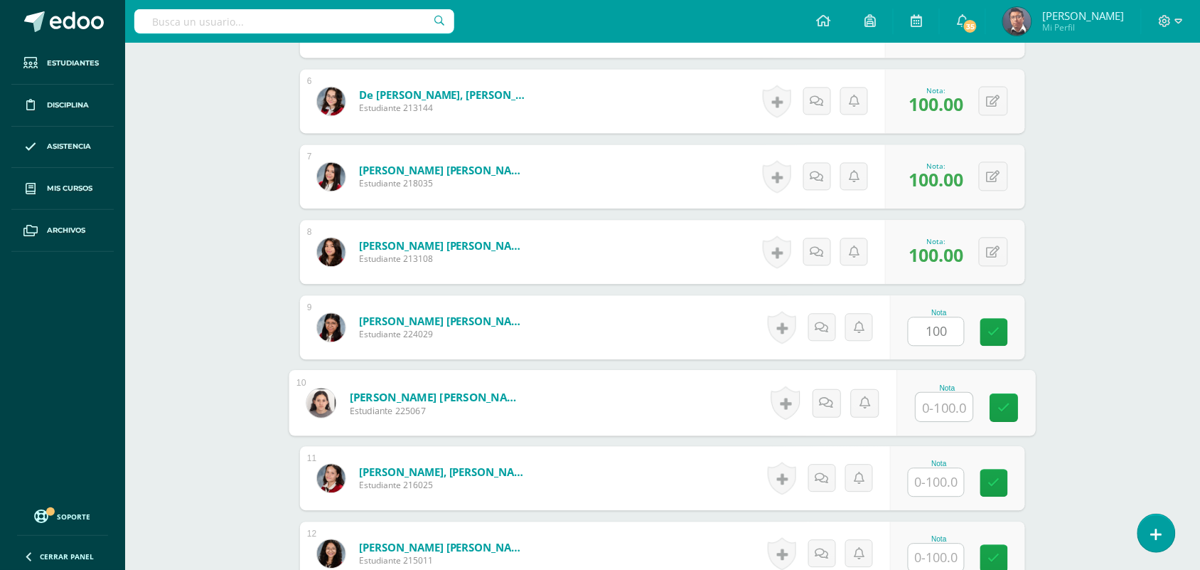
paste input "100"
type input "100"
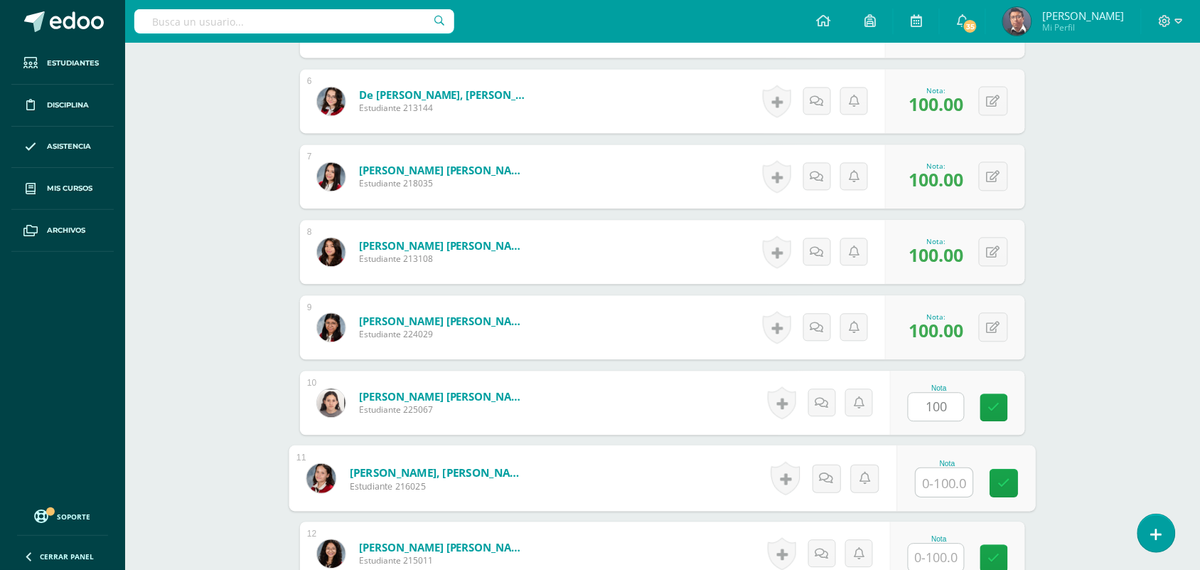
click at [953, 468] on input "text" at bounding box center [944, 482] width 57 height 28
paste input "100"
type input "100"
click at [950, 538] on div "Nota" at bounding box center [939, 539] width 63 height 8
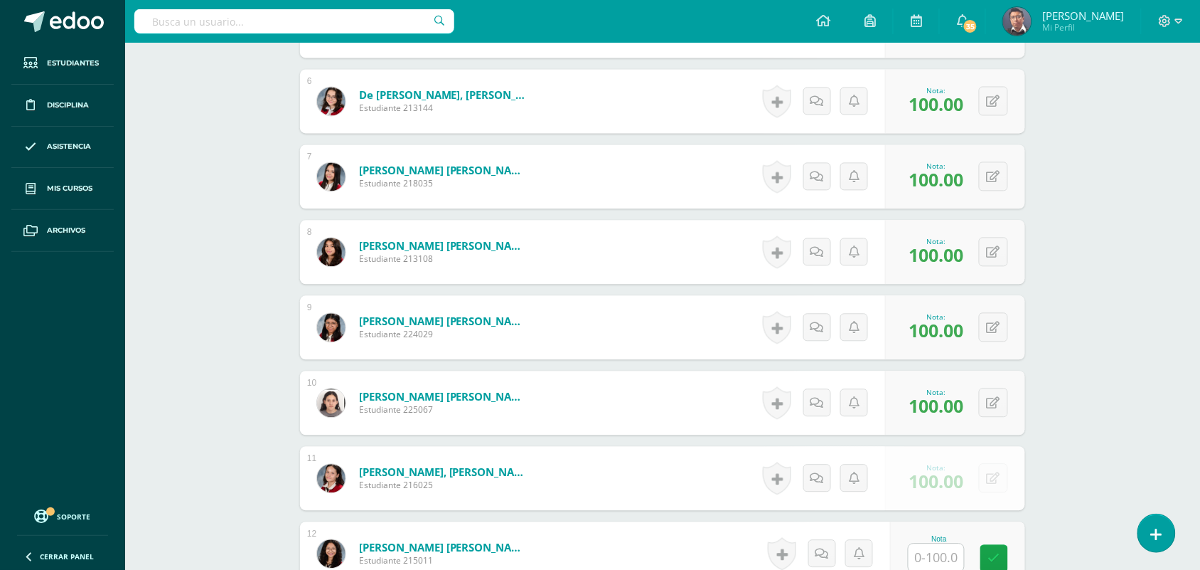
click at [947, 549] on input "text" at bounding box center [936, 557] width 55 height 28
paste input "100"
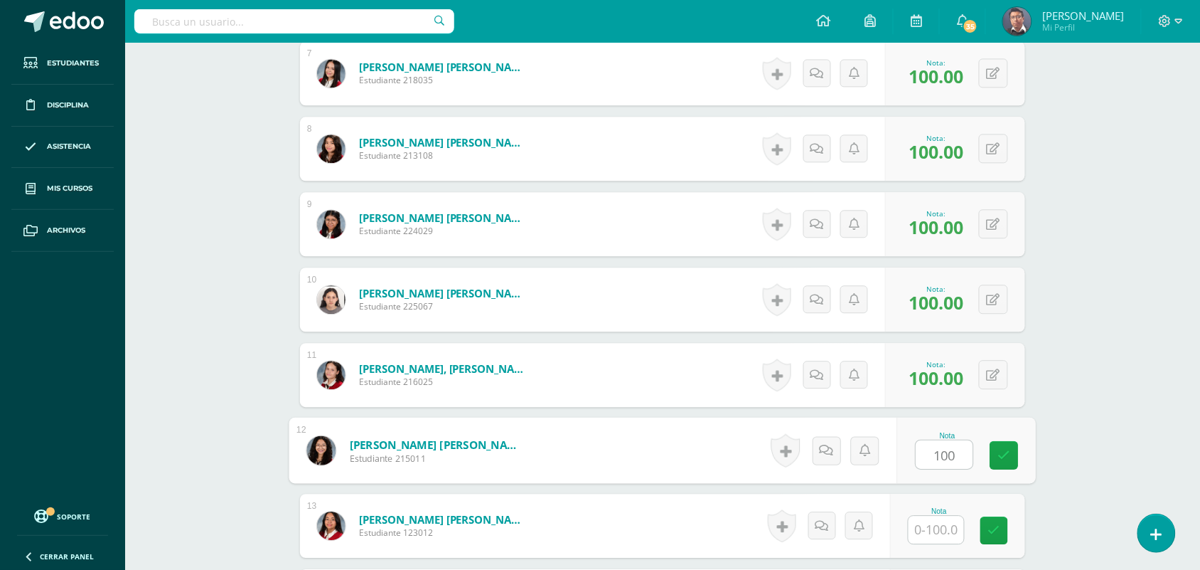
scroll to position [1069, 0]
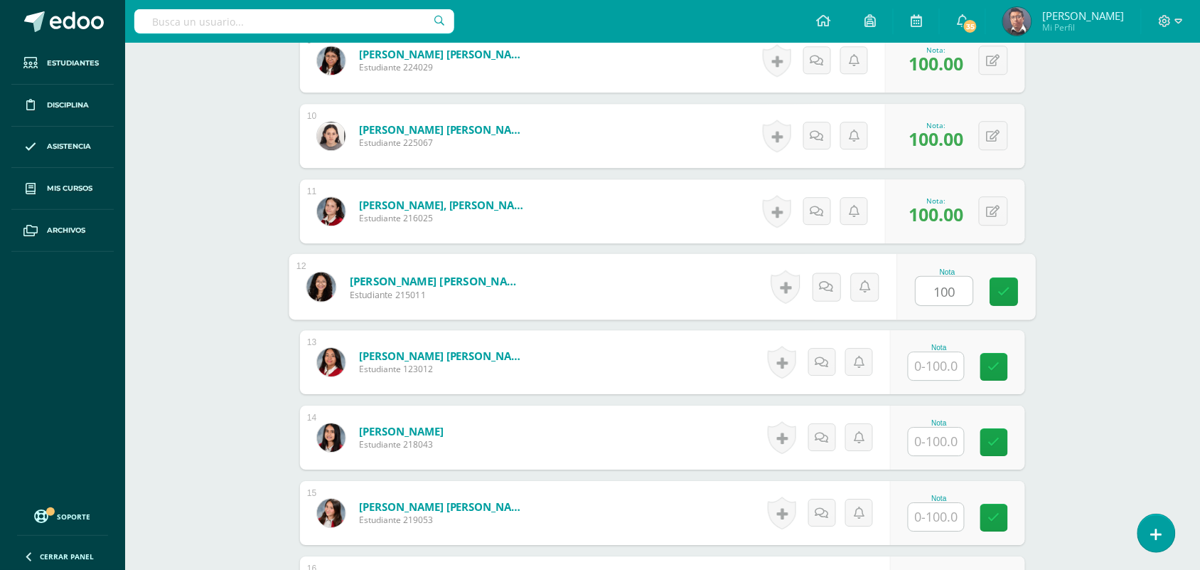
type input "100"
click at [955, 361] on input "text" at bounding box center [936, 366] width 55 height 28
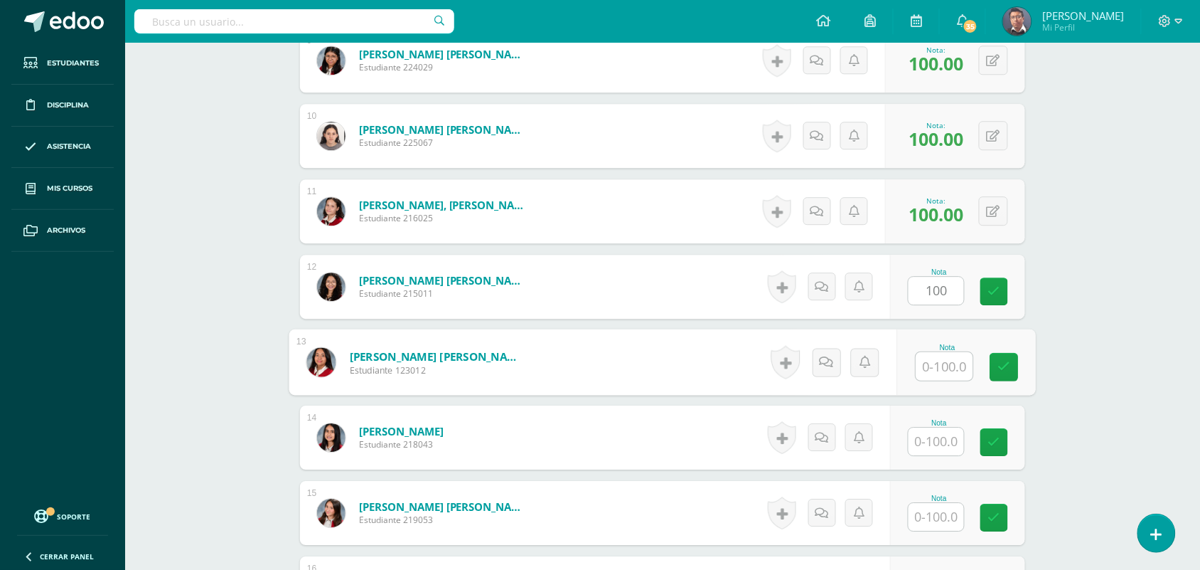
paste input "100"
type input "100"
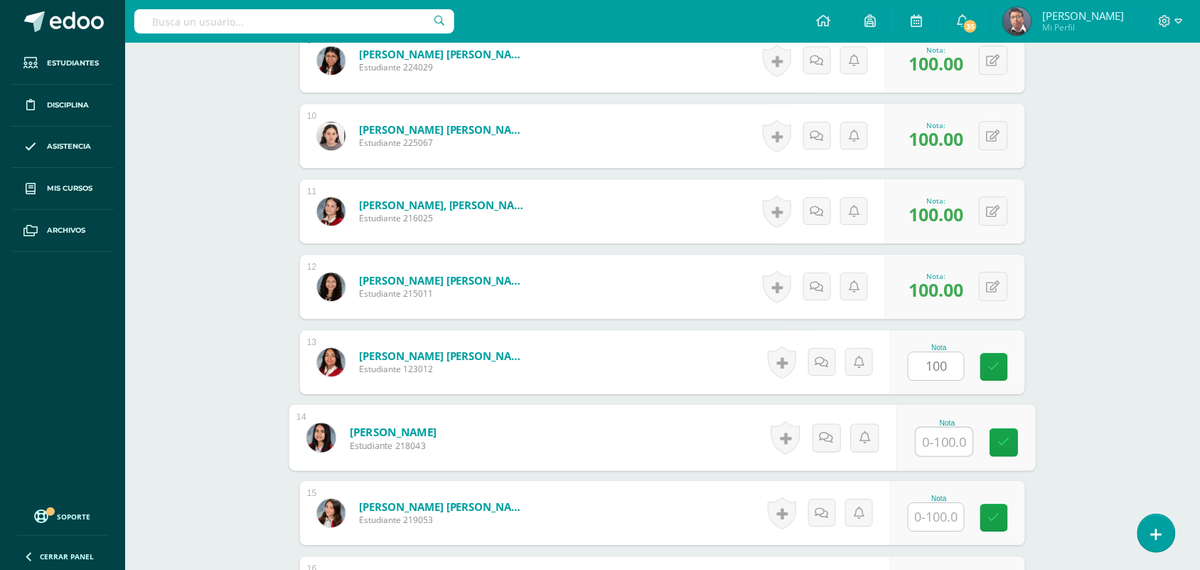
click at [956, 435] on input "text" at bounding box center [944, 441] width 57 height 28
paste input "100"
type input "100"
click at [951, 507] on input "text" at bounding box center [936, 517] width 55 height 28
paste input "100"
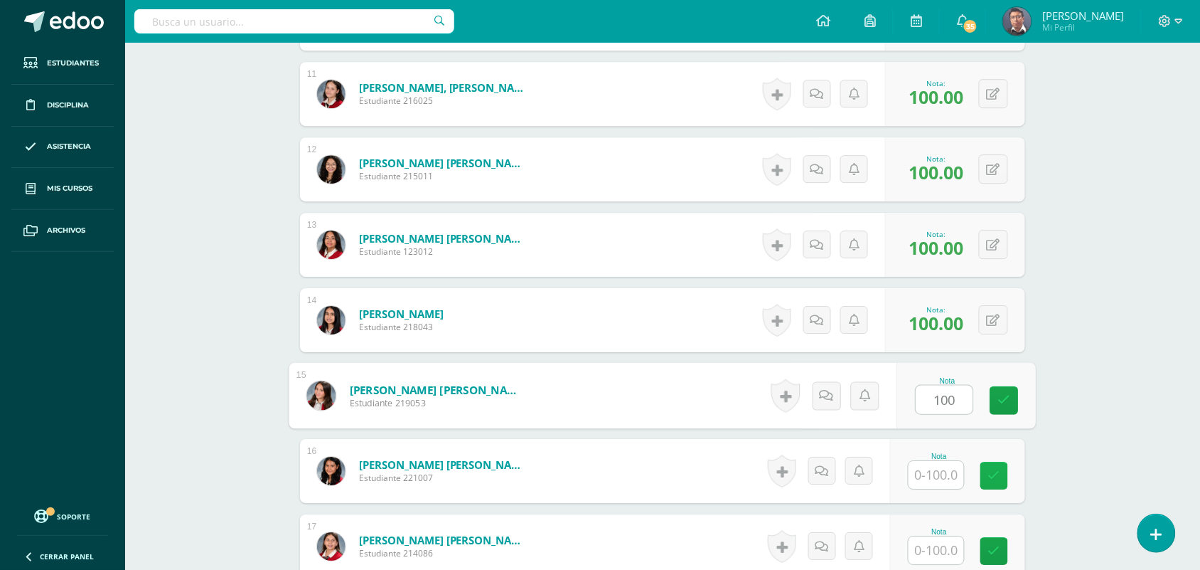
scroll to position [1246, 0]
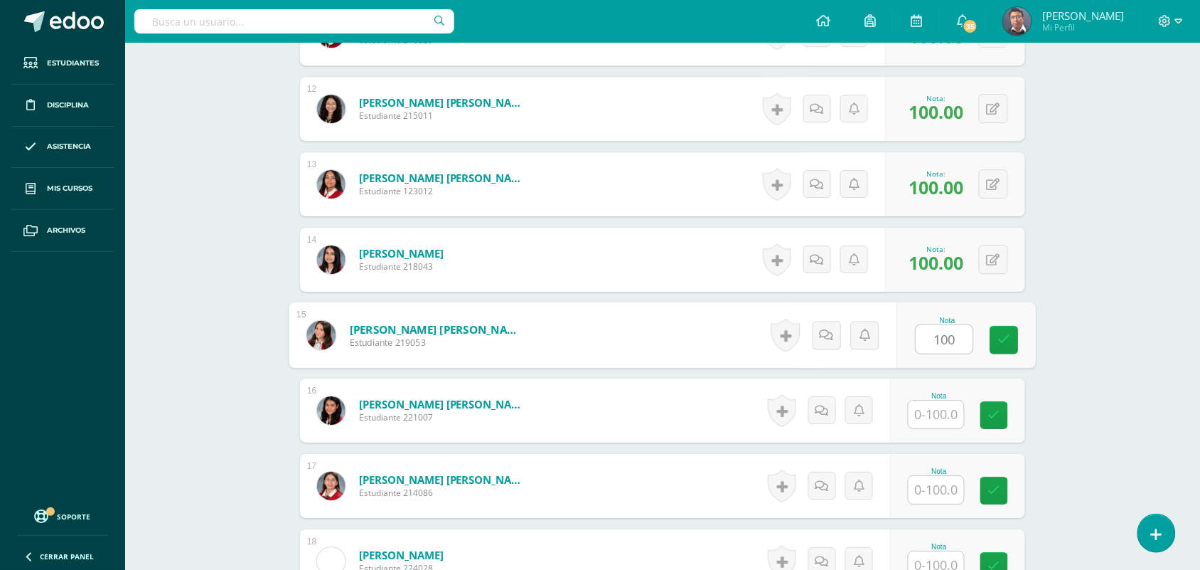
type input "100"
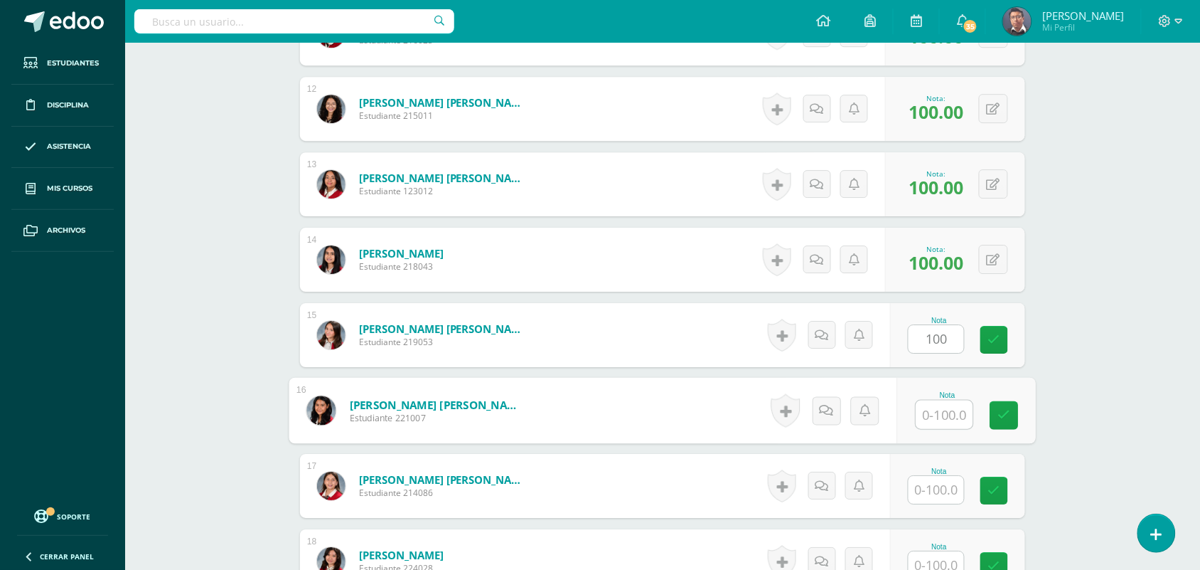
click at [946, 416] on input "text" at bounding box center [944, 414] width 57 height 28
paste input "100"
type input "100"
click at [950, 475] on div at bounding box center [936, 489] width 57 height 29
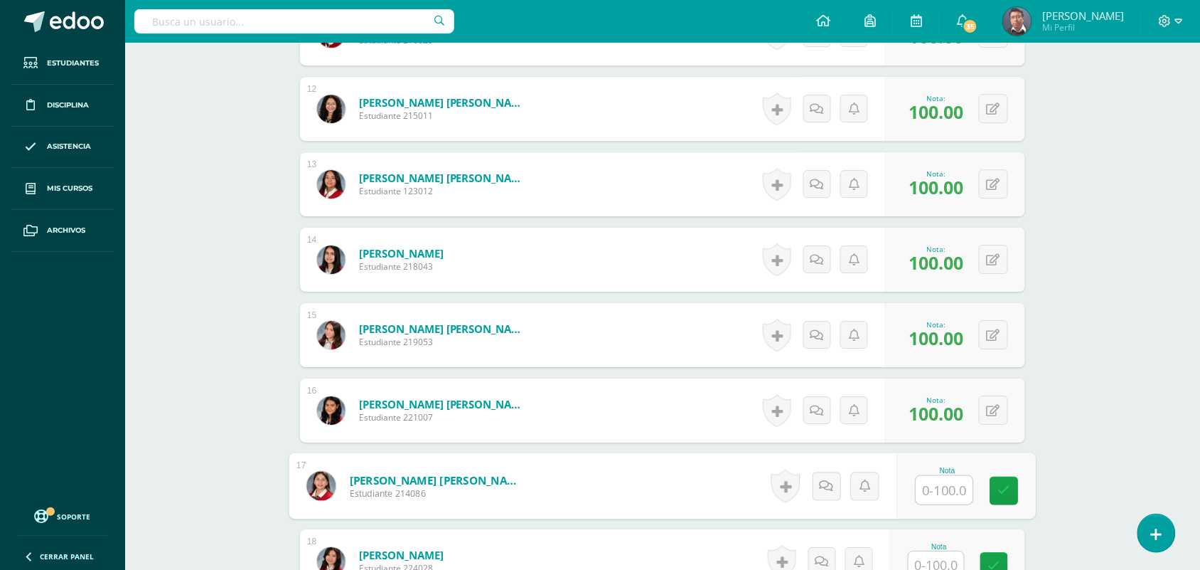
click at [951, 480] on input "text" at bounding box center [944, 490] width 57 height 28
paste input "100"
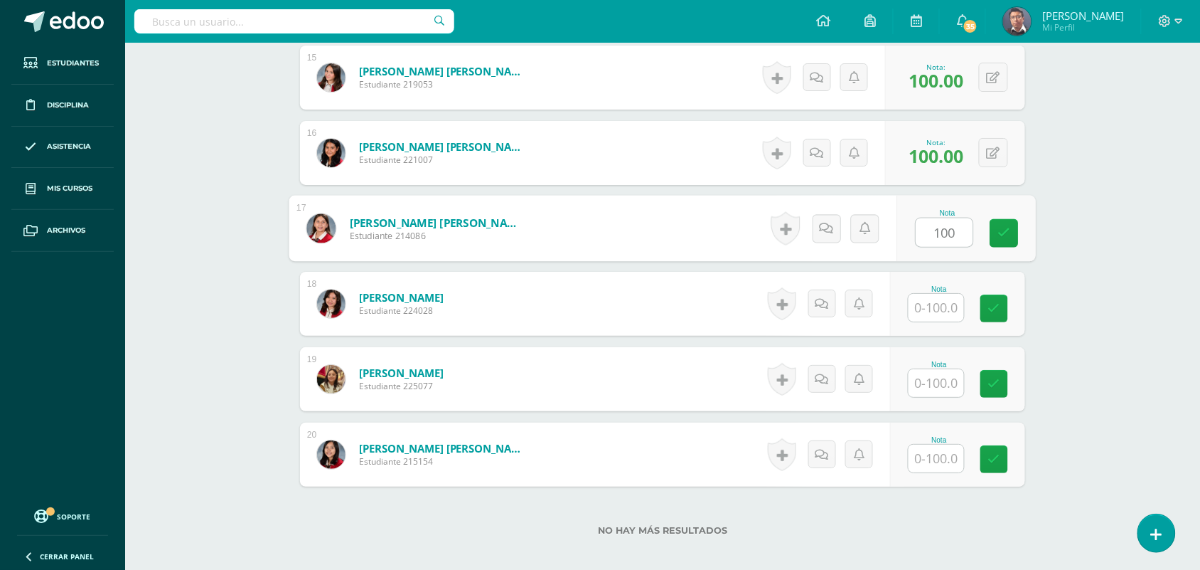
scroll to position [1513, 0]
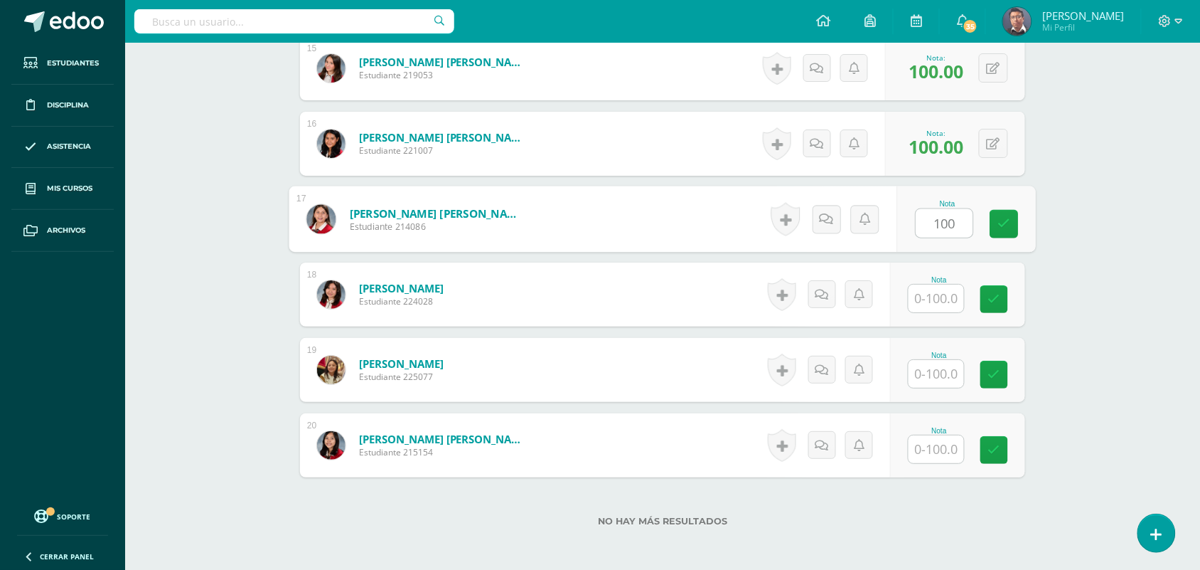
type input "100"
click at [934, 304] on input "text" at bounding box center [936, 298] width 55 height 28
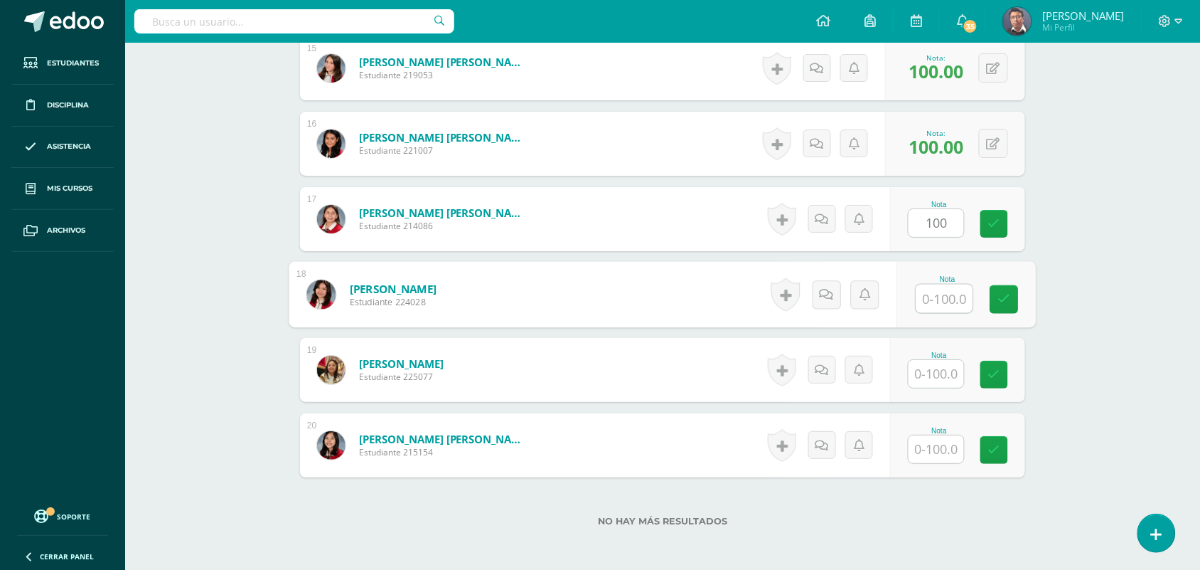
paste input "100"
type input "100"
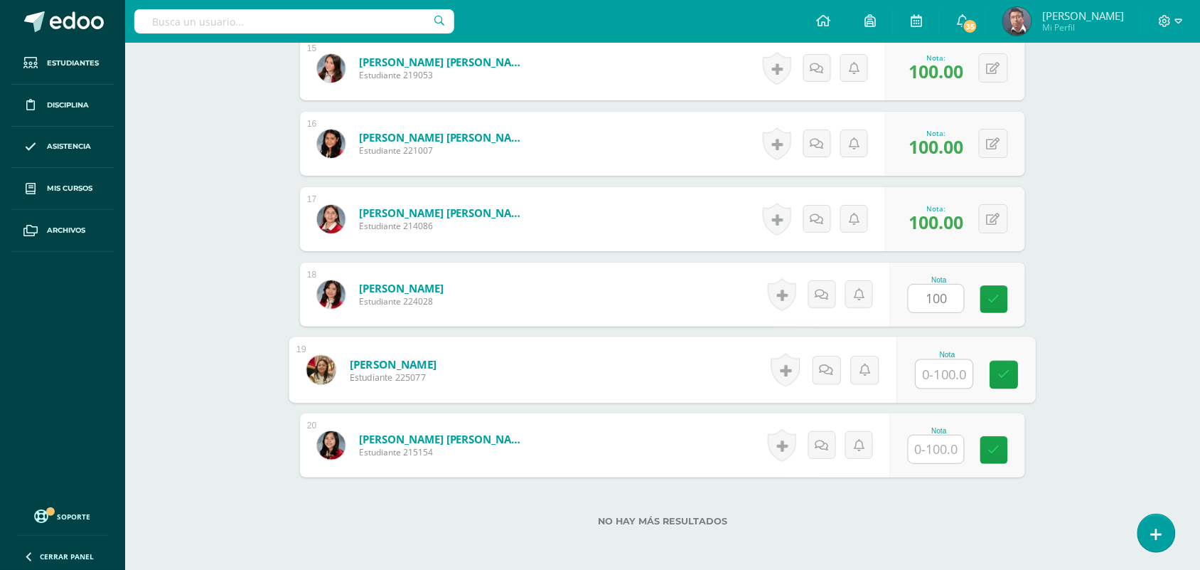
click at [937, 381] on input "text" at bounding box center [944, 374] width 57 height 28
paste input "100"
type input "100"
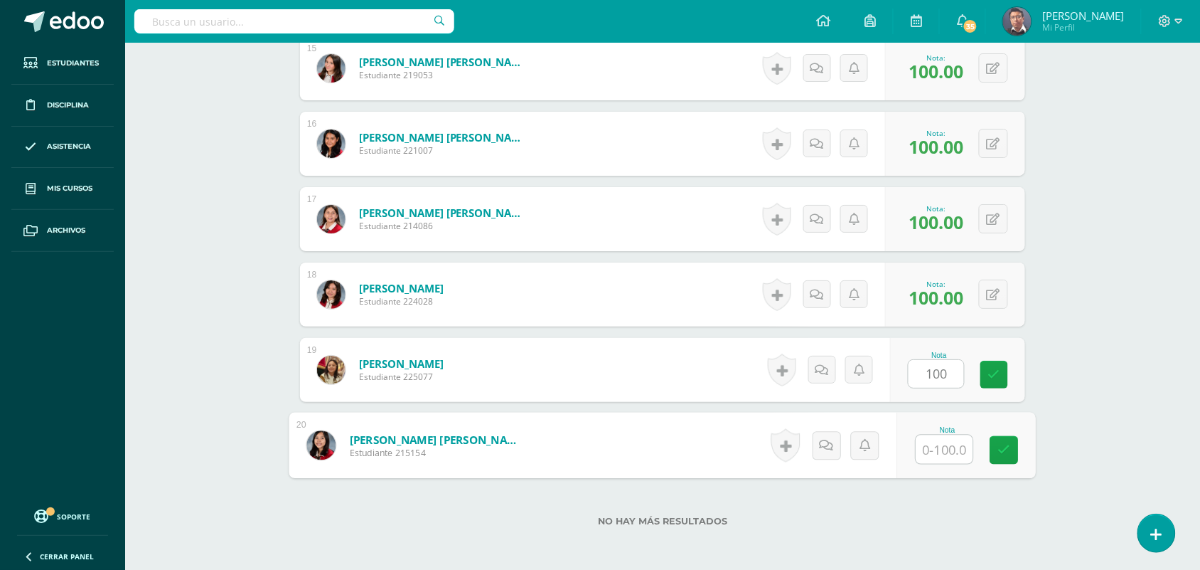
click at [947, 443] on input "text" at bounding box center [944, 449] width 57 height 28
paste input "100"
type input "100"
click at [1020, 375] on div "0 Logros Logros obtenidos Aún no hay logros agregados Nota: 100.00" at bounding box center [955, 370] width 140 height 64
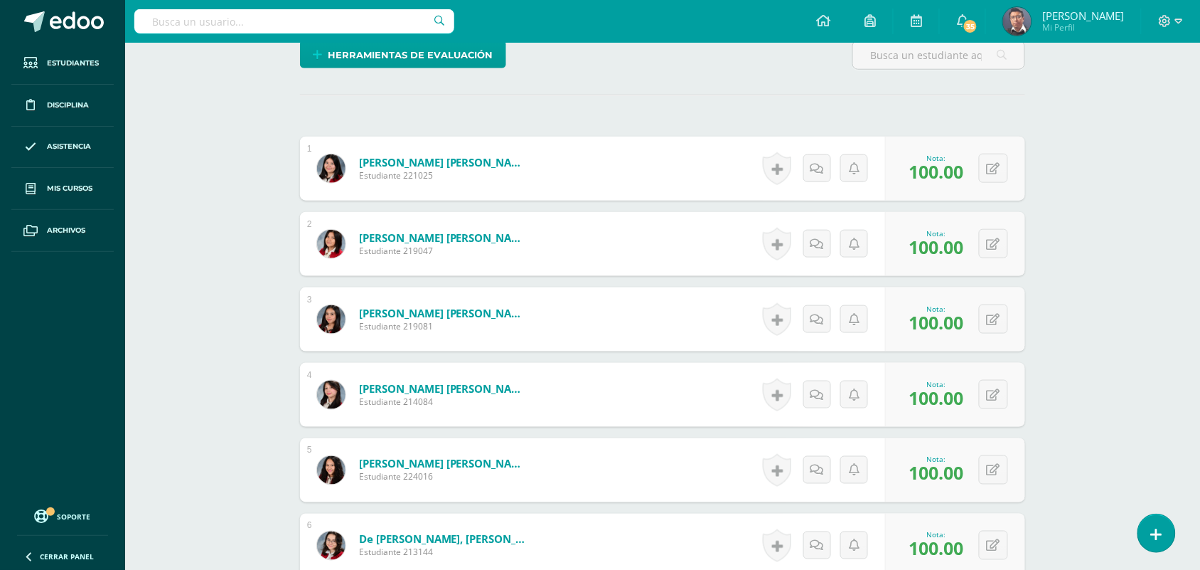
scroll to position [0, 0]
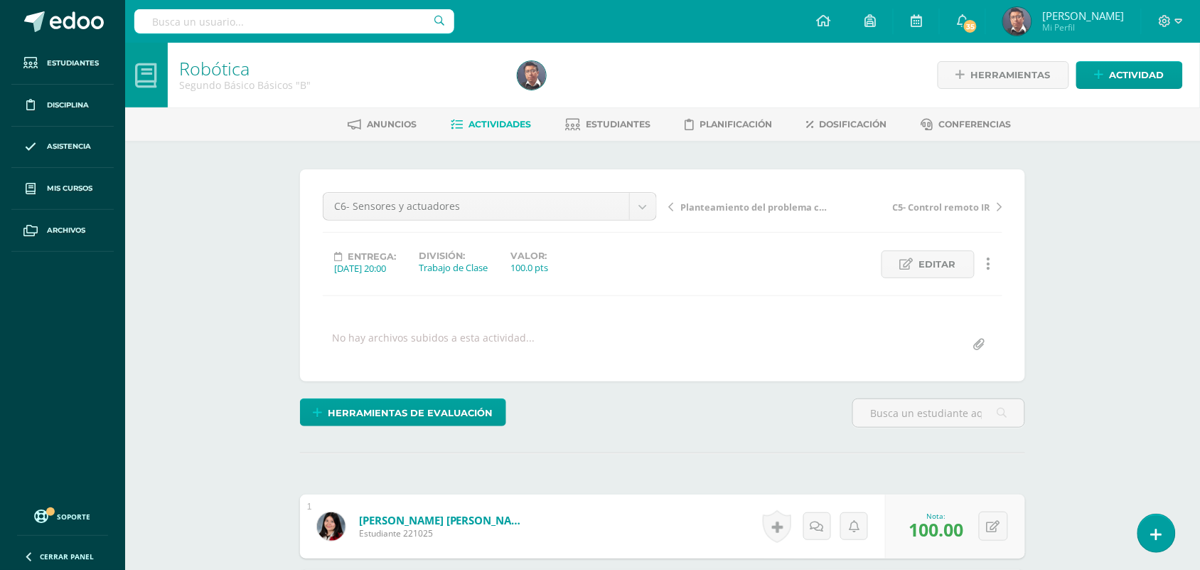
click at [515, 122] on span "Actividades" at bounding box center [500, 124] width 63 height 11
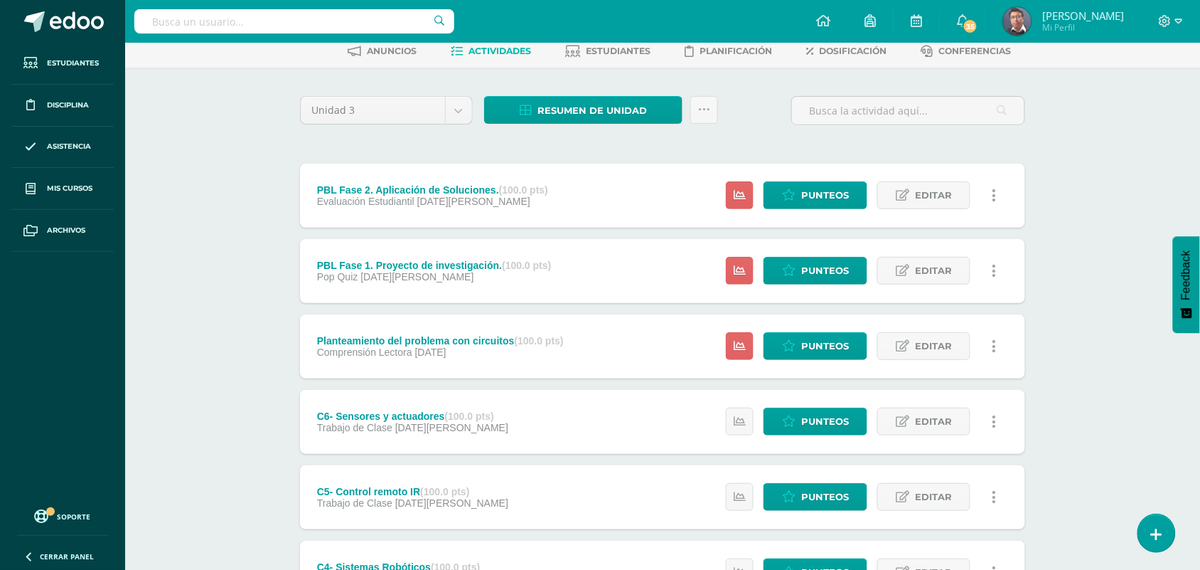
scroll to position [71, 0]
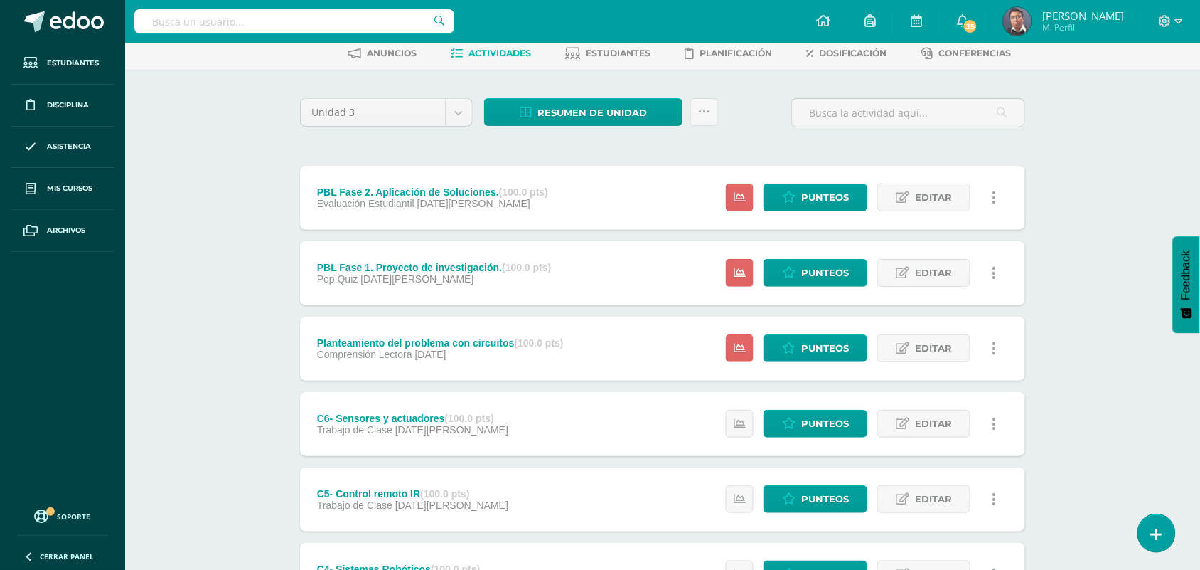
click at [556, 96] on div "Unidad 3 Unidad 1 Unidad 2 Unidad 3 Unidad 4 Resumen de unidad Descargar como H…" at bounding box center [663, 498] width 782 height 857
click at [553, 108] on span "Resumen de unidad" at bounding box center [592, 113] width 109 height 26
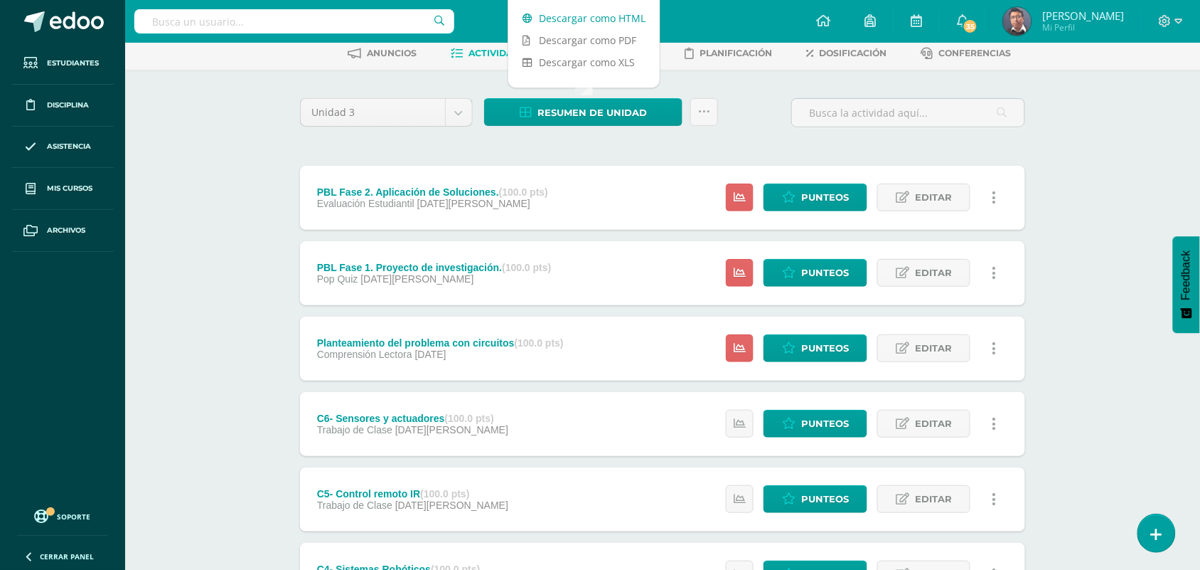
click at [572, 18] on link "Descargar como HTML" at bounding box center [583, 18] width 151 height 22
click at [909, 196] on icon at bounding box center [903, 197] width 14 height 12
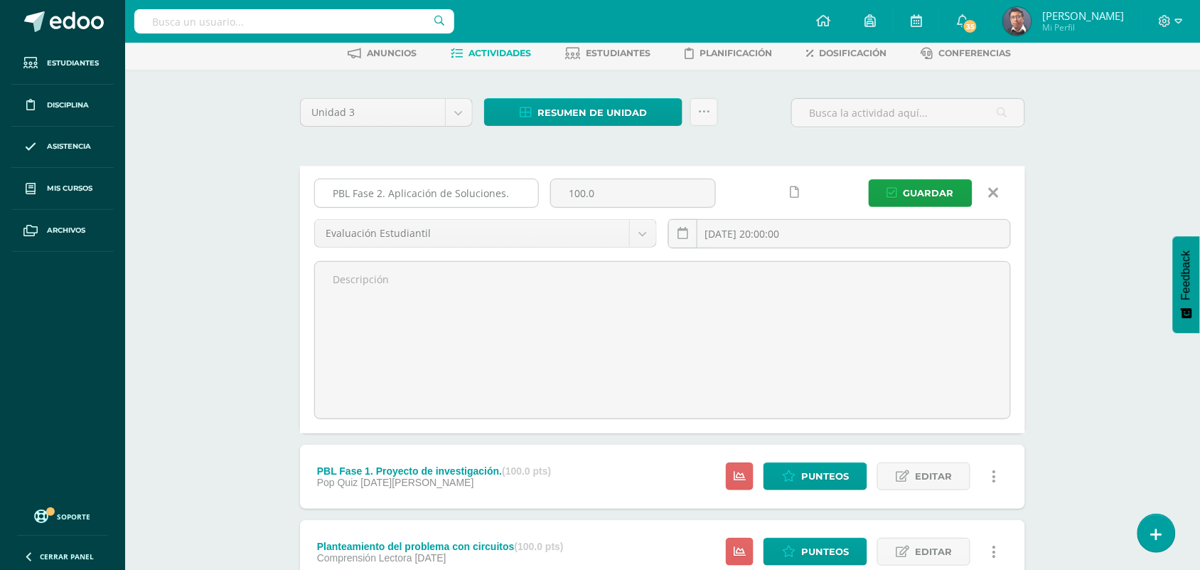
drag, startPoint x: 507, startPoint y: 192, endPoint x: 314, endPoint y: 199, distance: 193.5
click at [314, 199] on div "PBL Fase 2. Aplicación de Soluciones." at bounding box center [426, 192] width 225 height 29
click at [387, 198] on input "Lecturas tecnicas STEAM" at bounding box center [426, 193] width 223 height 28
type input "Lecturas técnicas STEAM"
click at [932, 194] on span "Guardar" at bounding box center [929, 193] width 50 height 26
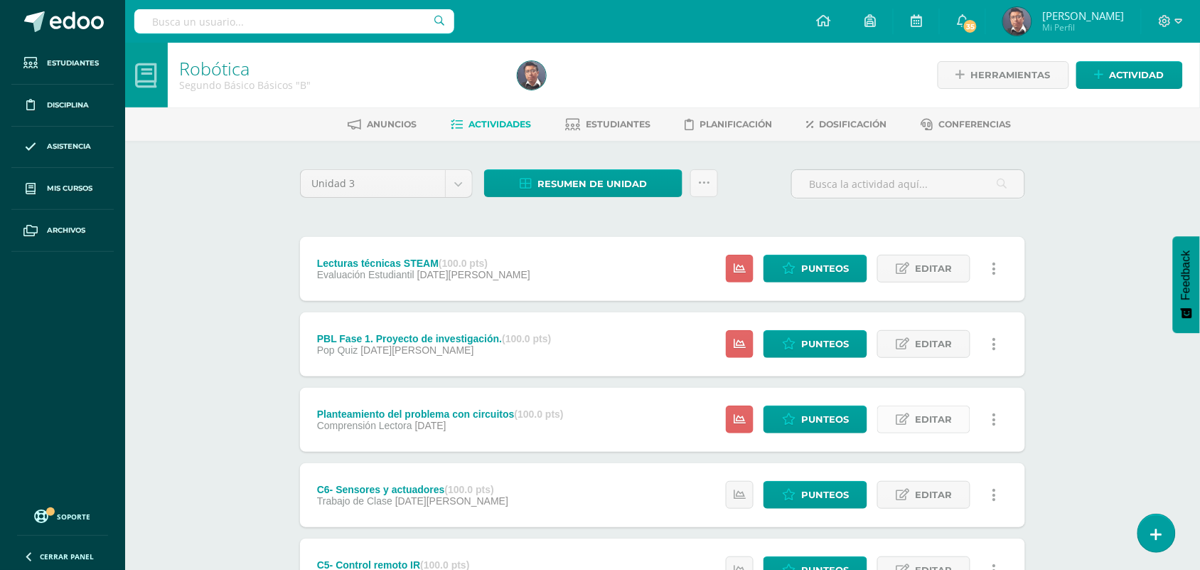
click at [946, 416] on span "Editar" at bounding box center [933, 419] width 37 height 26
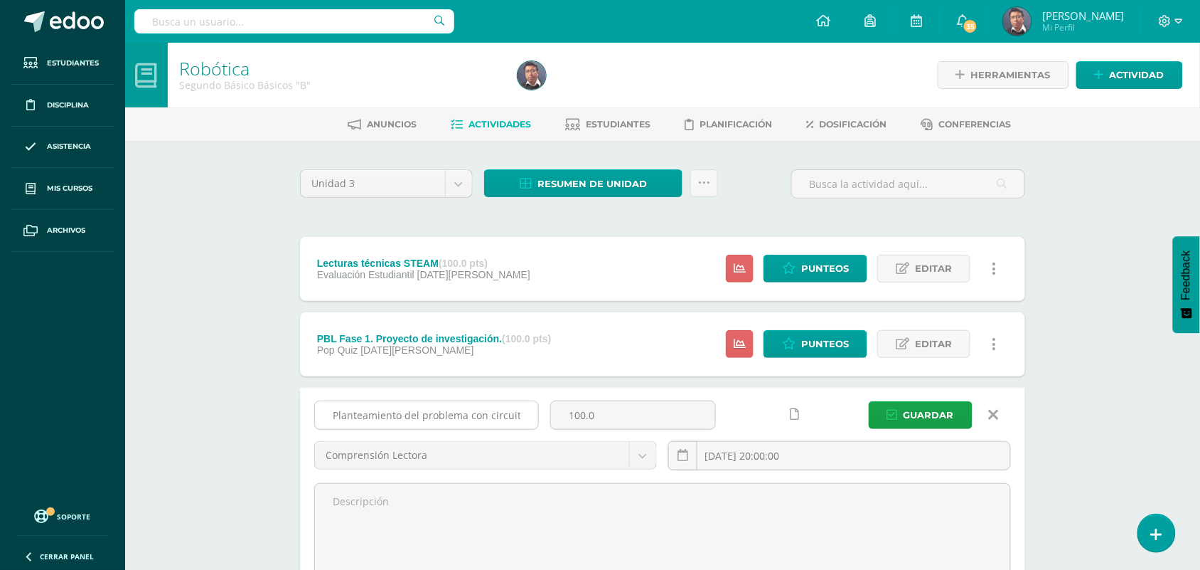
click at [513, 413] on input "Planteamiento del problema con circuitos" at bounding box center [426, 415] width 223 height 28
paste input "BL Fase 2. Aplicación de Soluciones."
drag, startPoint x: 517, startPoint y: 417, endPoint x: 392, endPoint y: 416, distance: 125.1
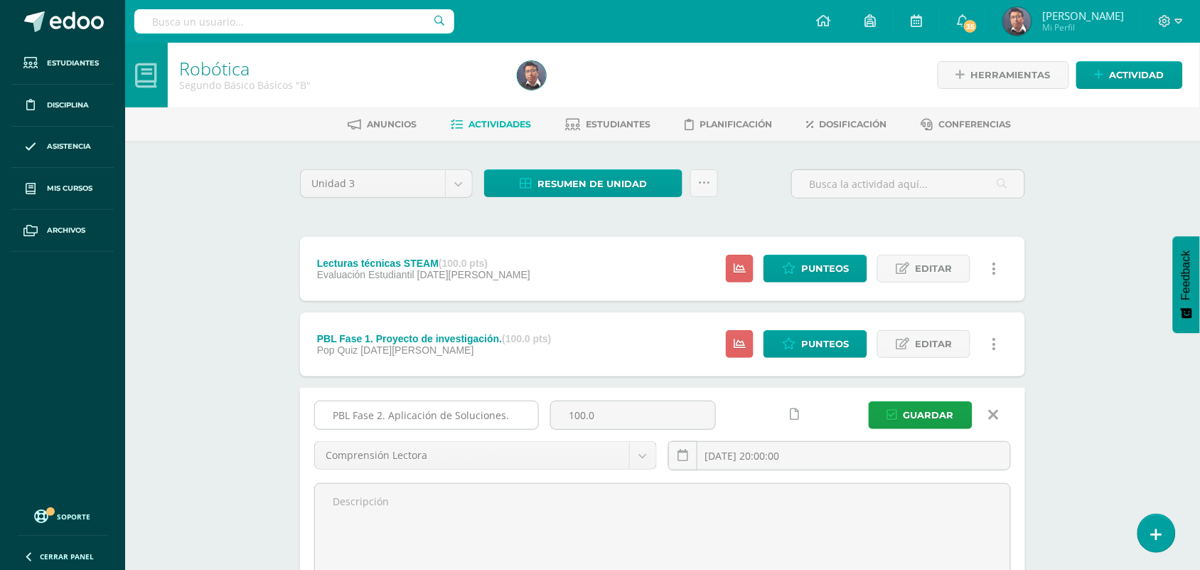
click at [390, 417] on input "PBL Fase 2. Aplicación de Soluciones." at bounding box center [426, 415] width 223 height 28
type input "PBL Fase 2. Mapa de ideas"
click at [912, 417] on span "Guardar" at bounding box center [929, 415] width 50 height 26
